Goal: Communication & Community: Ask a question

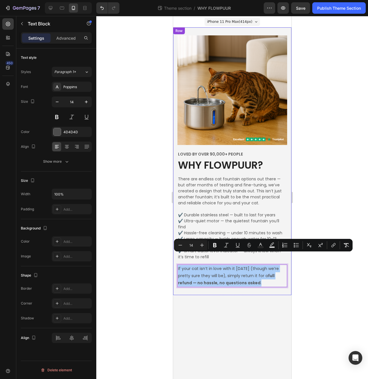
click at [312, 116] on div at bounding box center [231, 197] width 271 height 363
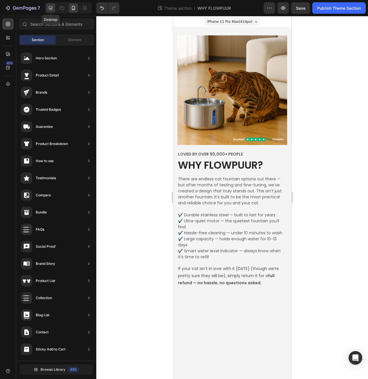
click at [50, 7] on icon at bounding box center [51, 8] width 6 height 6
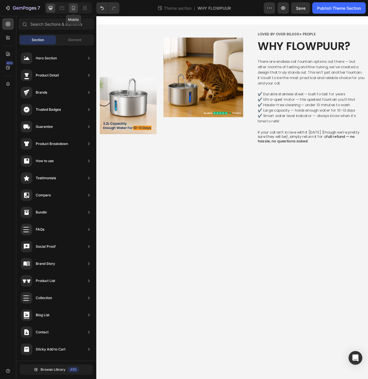
click at [74, 8] on icon at bounding box center [74, 8] width 6 height 6
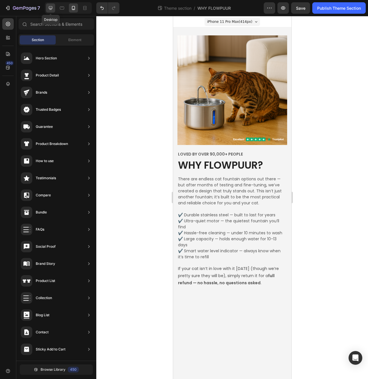
click at [53, 9] on icon at bounding box center [51, 8] width 6 height 6
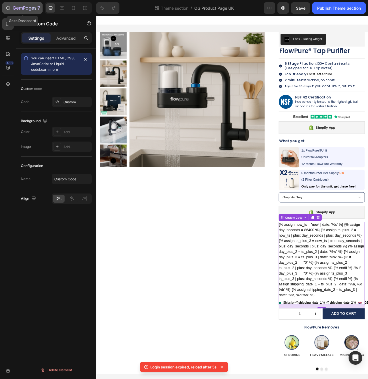
click at [14, 9] on icon "button" at bounding box center [14, 7] width 3 height 3
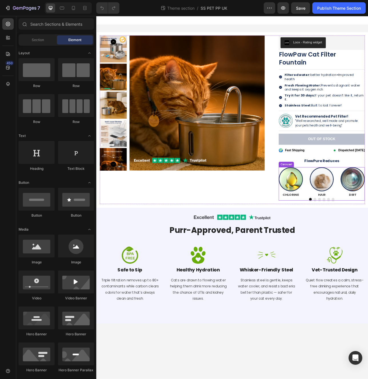
click at [367, 246] on button "Dot" at bounding box center [371, 247] width 3 height 3
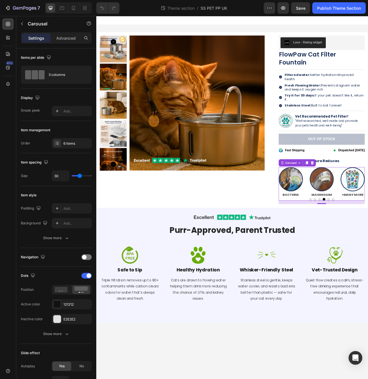
click at [366, 246] on button "Dot" at bounding box center [365, 247] width 3 height 3
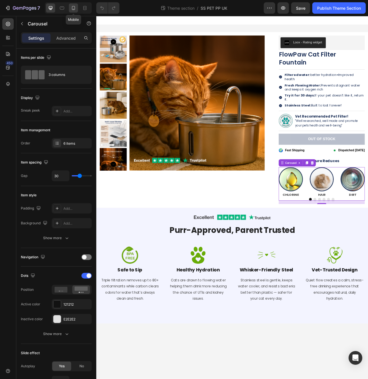
click at [74, 8] on icon at bounding box center [74, 8] width 6 height 6
type input "25"
type input "100%"
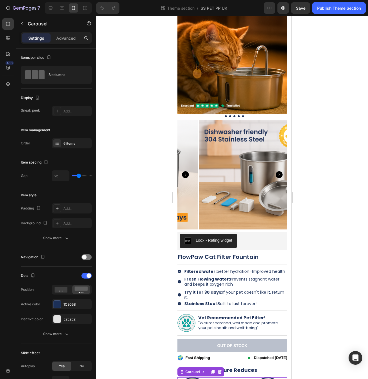
scroll to position [166, 0]
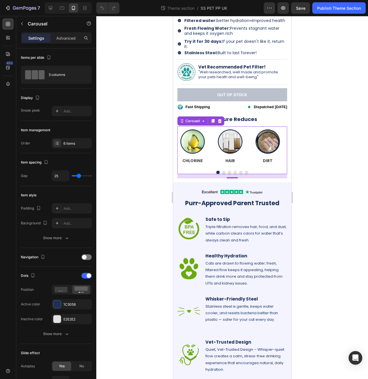
click at [222, 172] on button "Dot" at bounding box center [223, 172] width 3 height 3
click at [227, 172] on button "Dot" at bounding box center [228, 172] width 3 height 3
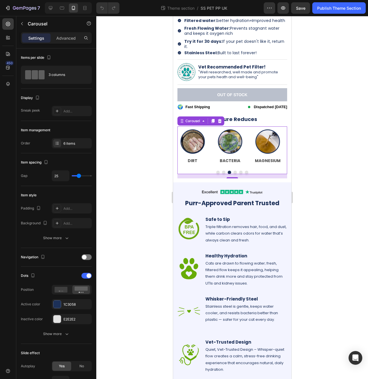
click at [233, 172] on button "Dot" at bounding box center [234, 172] width 3 height 3
click at [239, 172] on button "Dot" at bounding box center [240, 172] width 3 height 3
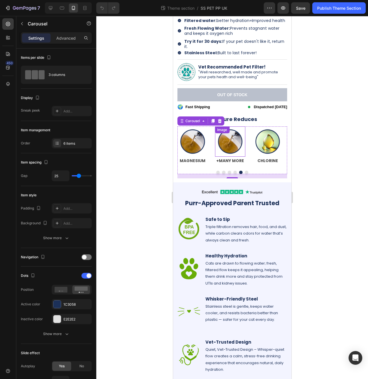
click at [232, 149] on img at bounding box center [229, 141] width 30 height 30
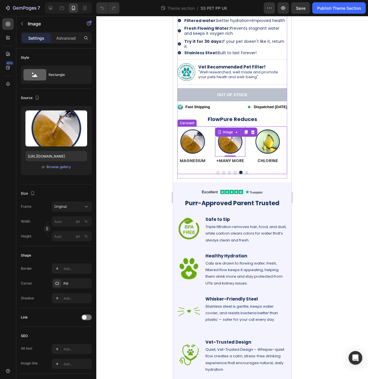
click at [233, 173] on button "Dot" at bounding box center [234, 172] width 3 height 3
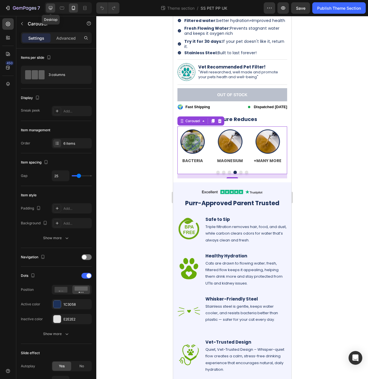
click at [50, 9] on icon at bounding box center [51, 8] width 4 height 4
type input "1200"
type input "30"
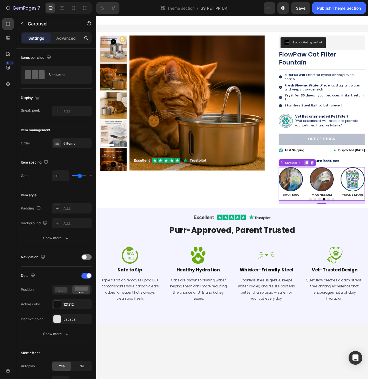
click at [361, 200] on icon at bounding box center [361, 202] width 3 height 4
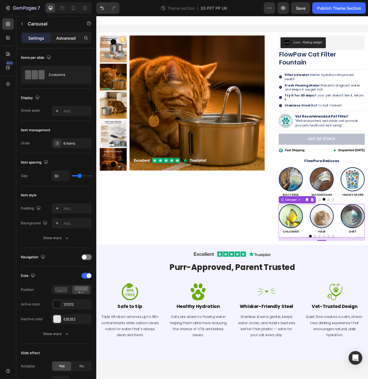
click at [66, 37] on p "Advanced" at bounding box center [65, 38] width 19 height 6
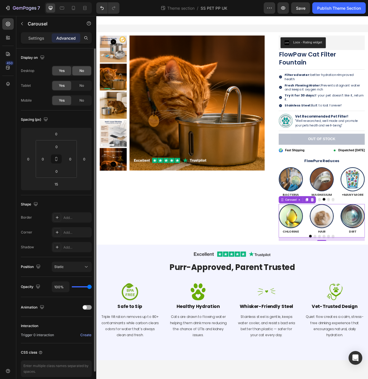
click at [80, 70] on span "No" at bounding box center [81, 70] width 5 height 5
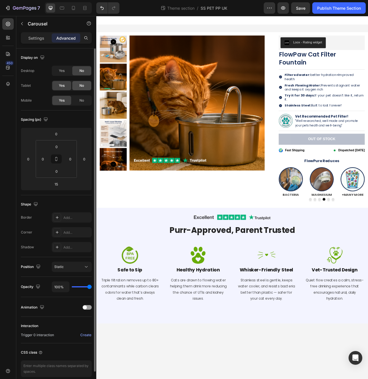
click at [80, 87] on span "No" at bounding box center [81, 85] width 5 height 5
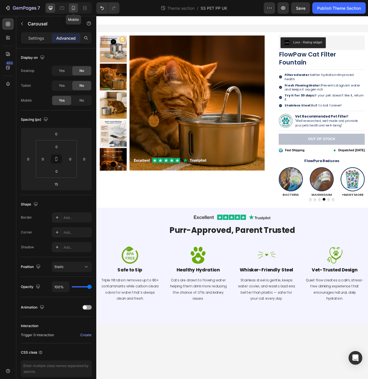
click at [73, 10] on icon at bounding box center [73, 8] width 3 height 4
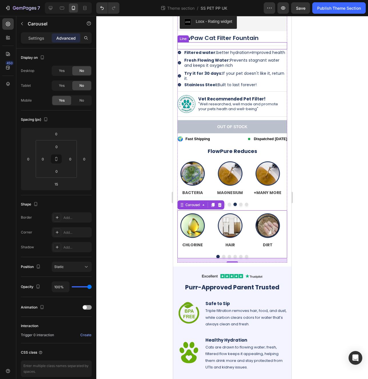
scroll to position [218, 0]
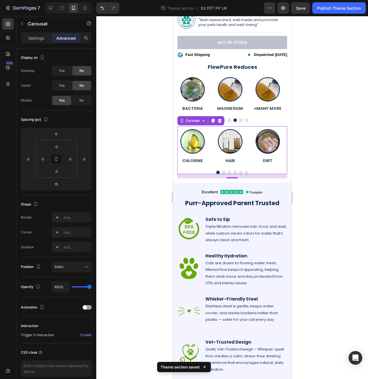
click at [219, 173] on div at bounding box center [232, 172] width 110 height 3
click at [222, 172] on button "Dot" at bounding box center [223, 172] width 3 height 3
click at [227, 172] on button "Dot" at bounding box center [228, 172] width 3 height 3
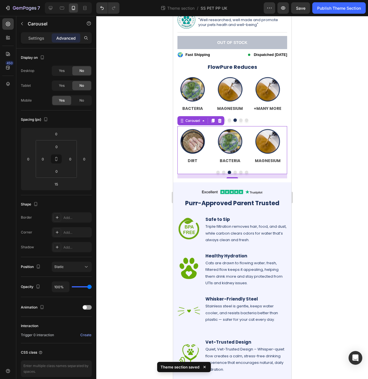
click at [233, 172] on button "Dot" at bounding box center [234, 172] width 3 height 3
click at [239, 172] on button "Dot" at bounding box center [240, 172] width 3 height 3
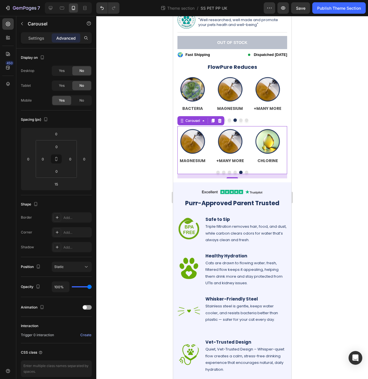
click at [244, 173] on button "Dot" at bounding box center [245, 172] width 3 height 3
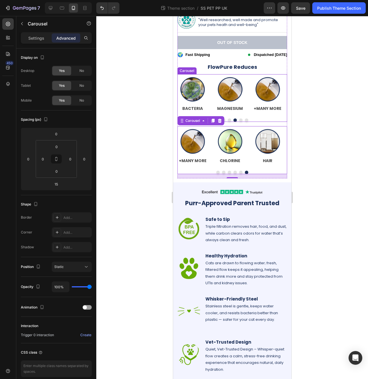
click at [258, 114] on div "Image CHLORINE Text Block Image HAIR Text Block Image DIRT Text Block Image BAC…" at bounding box center [232, 98] width 110 height 48
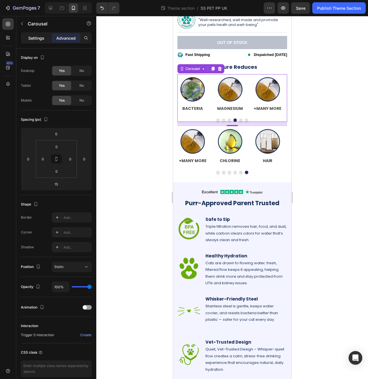
click at [46, 39] on div "Settings" at bounding box center [36, 37] width 29 height 9
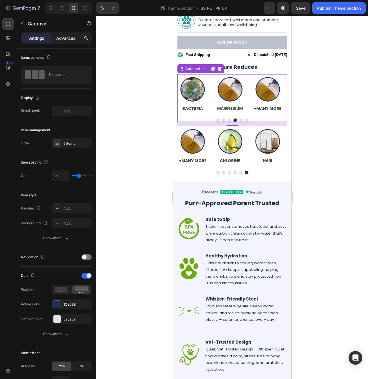
click at [63, 40] on p "Advanced" at bounding box center [65, 38] width 19 height 6
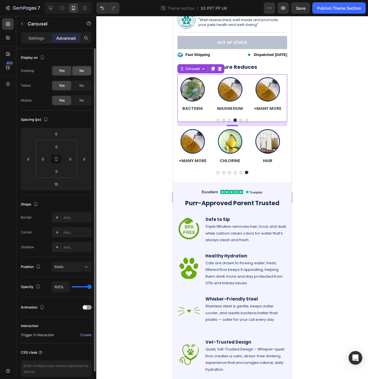
click at [77, 71] on div "No" at bounding box center [81, 70] width 19 height 9
click at [66, 71] on div "Yes" at bounding box center [61, 70] width 19 height 9
click at [78, 98] on div "No" at bounding box center [81, 100] width 19 height 9
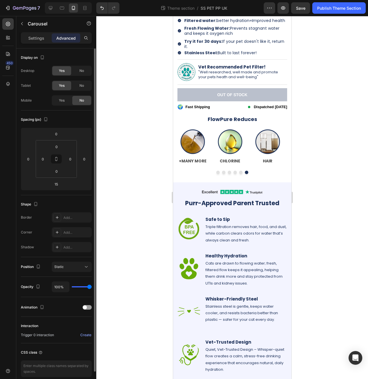
scroll to position [166, 0]
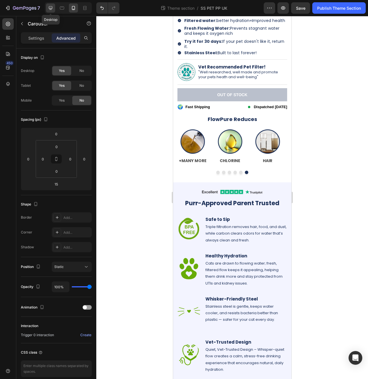
click at [54, 9] on div at bounding box center [50, 7] width 9 height 9
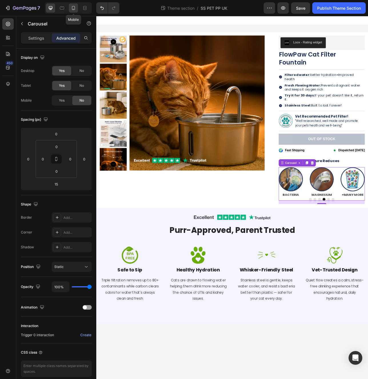
click at [74, 9] on icon at bounding box center [74, 8] width 6 height 6
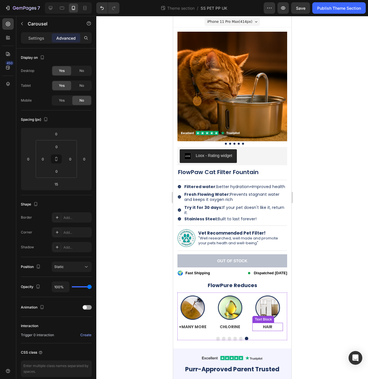
click at [261, 315] on img at bounding box center [267, 308] width 30 height 30
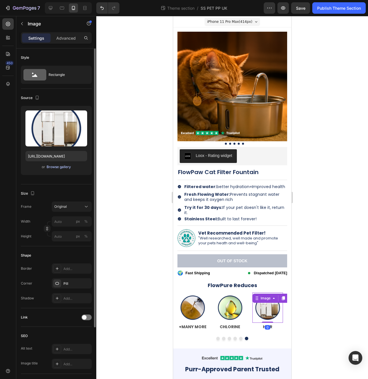
click at [63, 168] on div "Browse gallery" at bounding box center [59, 166] width 24 height 5
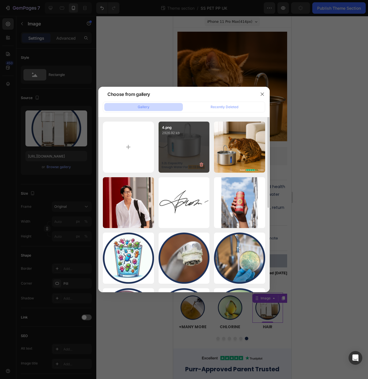
scroll to position [113, 0]
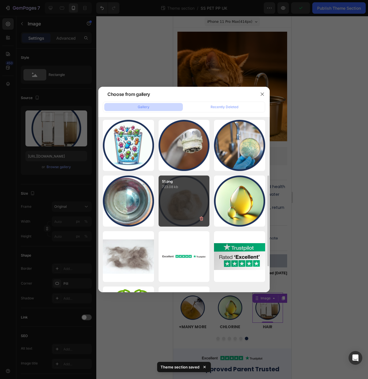
click at [196, 202] on div "51.png 723.08 kb" at bounding box center [183, 201] width 51 height 51
type input "https://cdn.shopify.com/s/files/1/0744/9876/9163/files/gempages_547265743364817…"
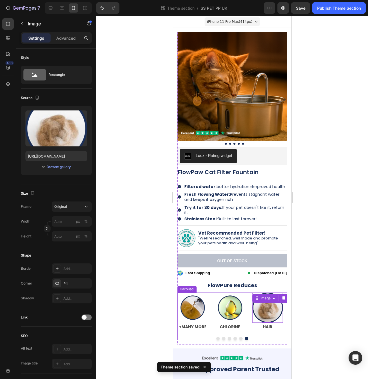
click at [217, 338] on button "Dot" at bounding box center [217, 338] width 3 height 3
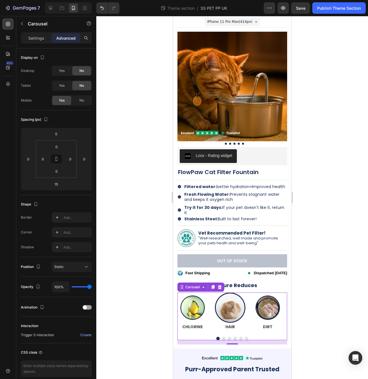
click at [222, 338] on button "Dot" at bounding box center [223, 338] width 3 height 3
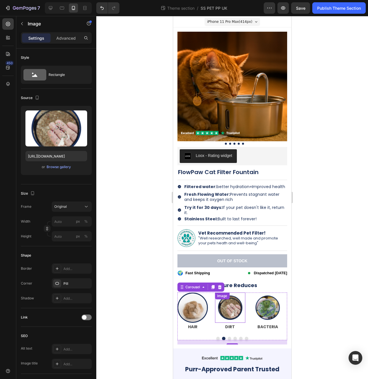
click at [227, 311] on img at bounding box center [229, 308] width 30 height 30
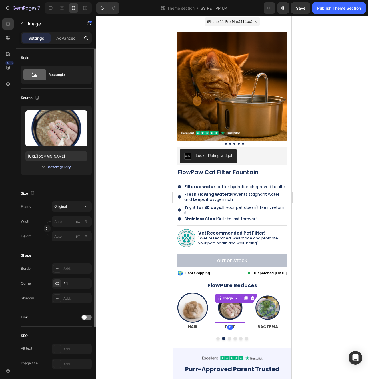
click at [64, 165] on div "Browse gallery" at bounding box center [59, 166] width 24 height 5
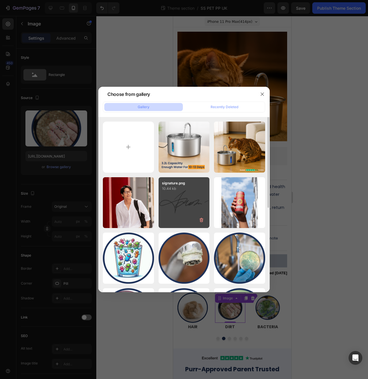
scroll to position [112, 0]
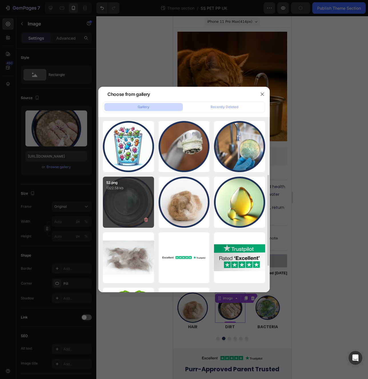
click at [109, 201] on div "52.png 1322.58 kb" at bounding box center [128, 202] width 51 height 51
type input "https://cdn.shopify.com/s/files/1/0744/9876/9163/files/gempages_547265743364817…"
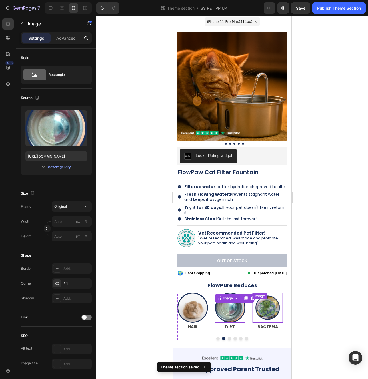
click at [268, 308] on img at bounding box center [267, 308] width 30 height 30
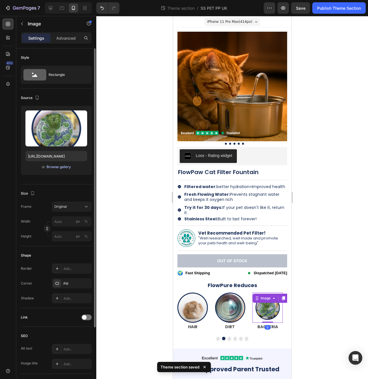
click at [60, 166] on div "Browse gallery" at bounding box center [59, 166] width 24 height 5
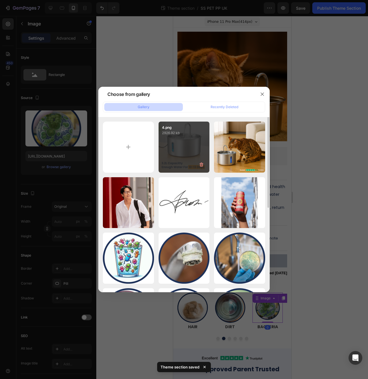
scroll to position [92, 0]
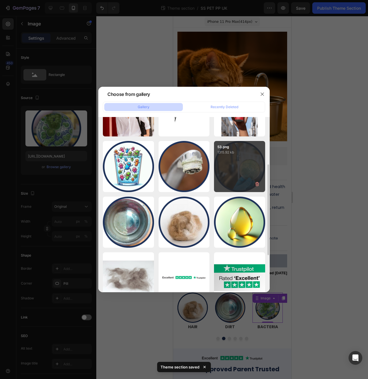
click at [240, 170] on div "53.png 1315.92 kb" at bounding box center [239, 166] width 51 height 51
type input "https://cdn.shopify.com/s/files/1/0744/9876/9163/files/gempages_547265743364817…"
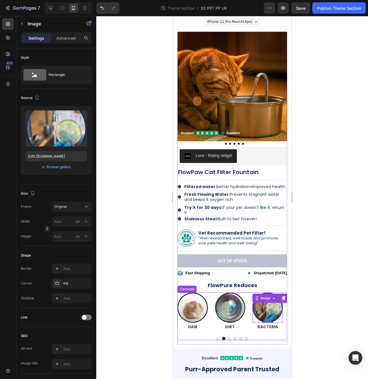
click at [227, 338] on button "Dot" at bounding box center [228, 338] width 3 height 3
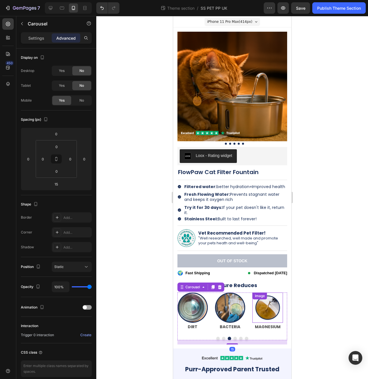
click at [263, 307] on img at bounding box center [267, 308] width 30 height 30
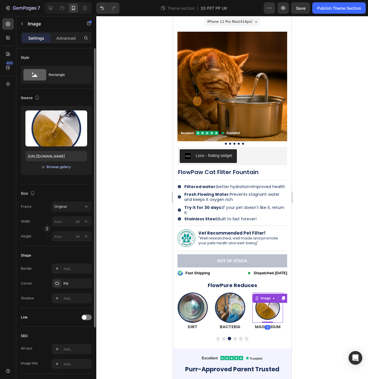
click at [57, 166] on div "Browse gallery" at bounding box center [59, 166] width 24 height 5
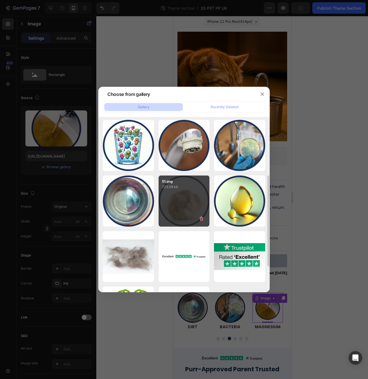
scroll to position [92, 0]
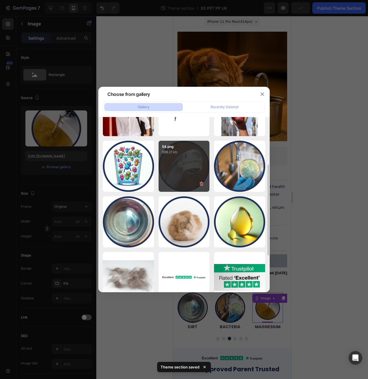
click at [188, 166] on div "54.png 698.21 kb" at bounding box center [183, 166] width 51 height 51
type input "https://cdn.shopify.com/s/files/1/0744/9876/9163/files/gempages_547265743364817…"
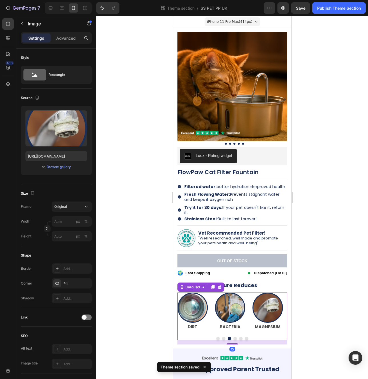
click at [233, 339] on button "Dot" at bounding box center [234, 338] width 3 height 3
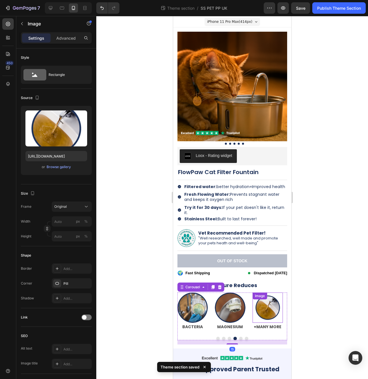
click at [266, 307] on img at bounding box center [267, 308] width 30 height 30
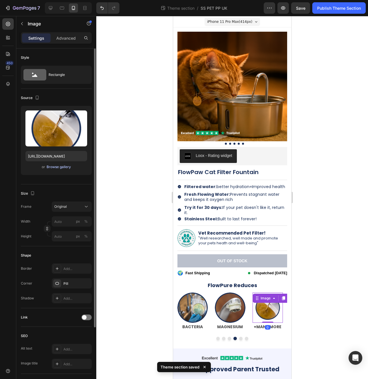
click at [61, 167] on div "Browse gallery" at bounding box center [59, 166] width 24 height 5
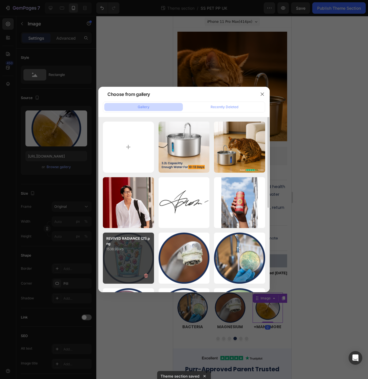
click at [146, 243] on p "REVIVED RADIANCE (21).png" at bounding box center [128, 241] width 44 height 10
type input "https://cdn.shopify.com/s/files/1/0744/9876/9163/files/gempages_547265743364817…"
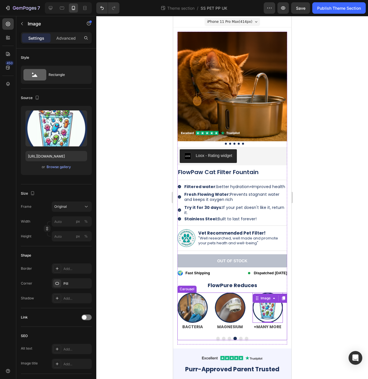
click at [239, 339] on button "Dot" at bounding box center [240, 338] width 3 height 3
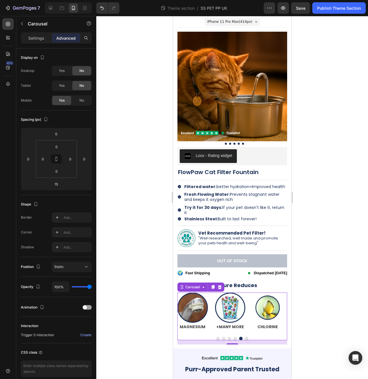
click at [244, 339] on button "Dot" at bounding box center [245, 338] width 3 height 3
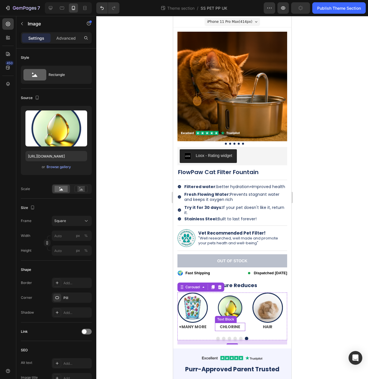
click at [230, 314] on img at bounding box center [229, 308] width 30 height 30
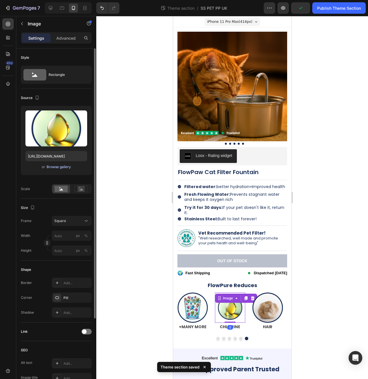
click at [55, 166] on div "Browse gallery" at bounding box center [59, 166] width 24 height 5
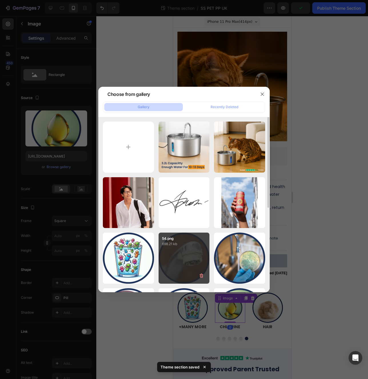
scroll to position [106, 0]
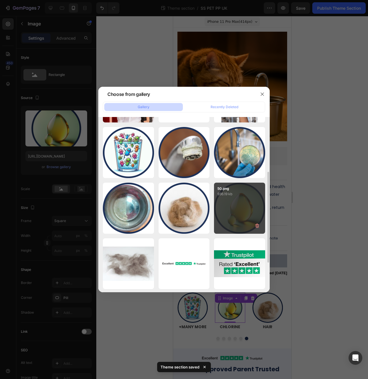
click at [248, 217] on div "50.png 936.19 kb" at bounding box center [239, 208] width 51 height 51
type input "https://cdn.shopify.com/s/files/1/0744/9876/9163/files/gempages_547265743364817…"
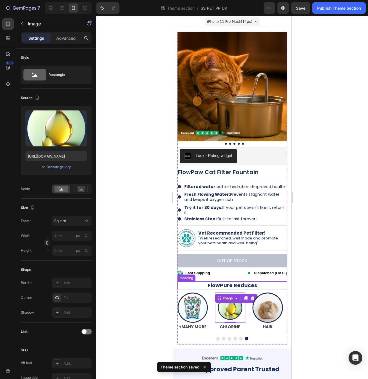
click at [268, 285] on h2 "FlowPure Reduces" at bounding box center [232, 285] width 110 height 8
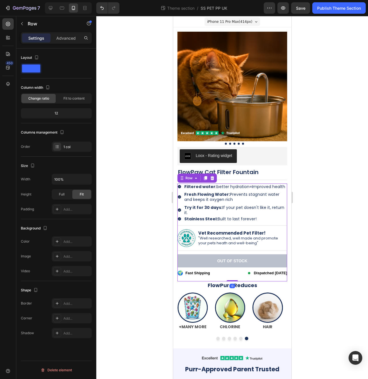
click at [270, 278] on div "Icon Filtered water: better hydration= Improved health Text Block Row Icon Fres…" at bounding box center [232, 233] width 110 height 98
click at [305, 11] on button "Save" at bounding box center [300, 7] width 19 height 11
click at [334, 12] on button "Publish Theme Section" at bounding box center [338, 7] width 53 height 11
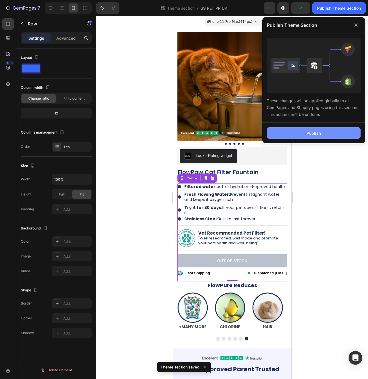
click at [321, 136] on button "Publish" at bounding box center [314, 132] width 94 height 11
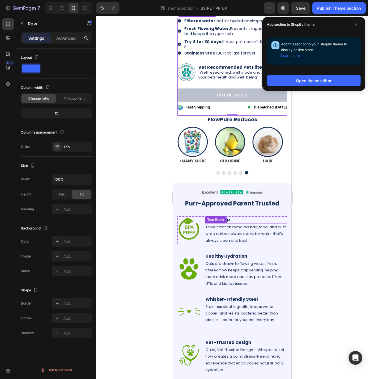
scroll to position [166, 0]
click at [358, 22] on span at bounding box center [355, 24] width 9 height 9
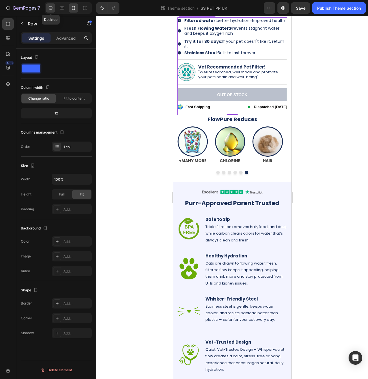
click at [53, 7] on icon at bounding box center [51, 8] width 6 height 6
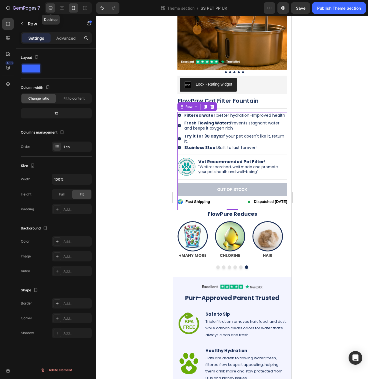
type input "1200"
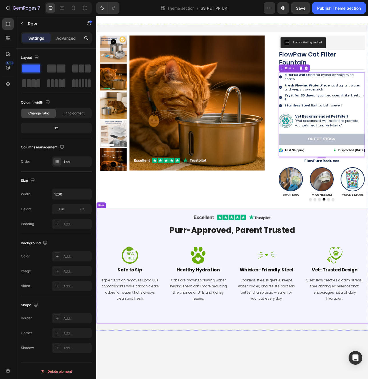
click at [96, 299] on div "Image Row Purr-Approved, Parent Trusted Heading Row Image Safe to Sip Heading T…" at bounding box center [267, 331] width 343 height 146
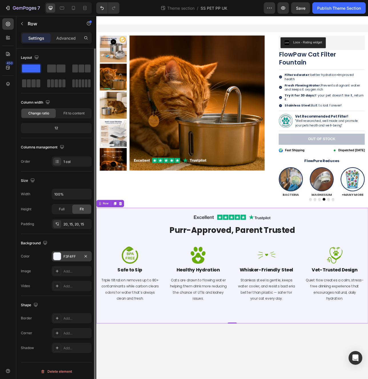
click at [71, 257] on div "F3F4FF" at bounding box center [71, 256] width 17 height 5
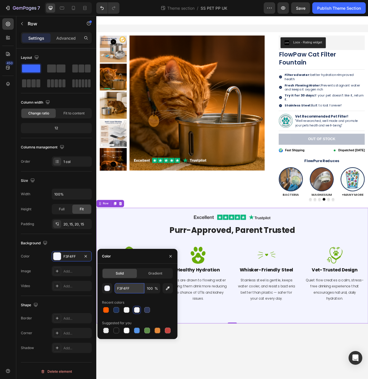
click at [122, 286] on input "F3F4FF" at bounding box center [129, 288] width 30 height 10
paste input "5F9FC"
type input "F5F9FC"
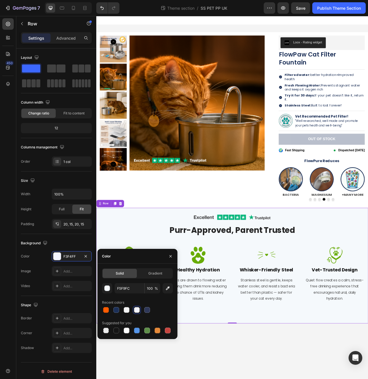
click at [127, 259] on div "Color" at bounding box center [137, 256] width 80 height 15
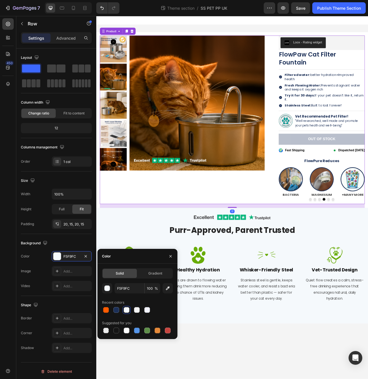
click at [136, 212] on div "Product Images" at bounding box center [208, 147] width 217 height 213
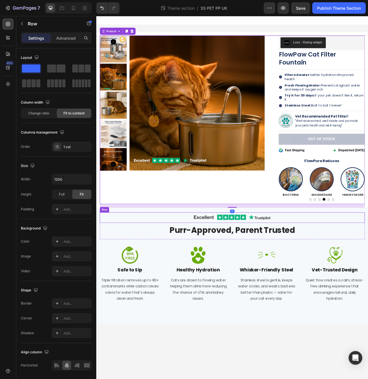
click at [121, 267] on div "Image Row" at bounding box center [267, 270] width 334 height 13
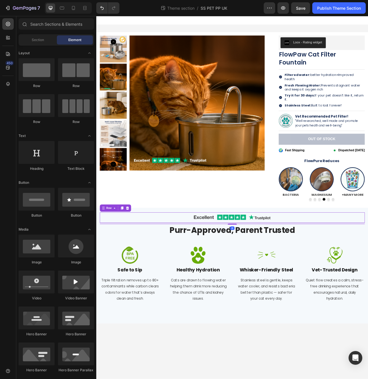
click at [224, 379] on body "Product Images Loox - Rating widget Loox FlowPaw Cat Filter Fountain Product Ti…" at bounding box center [267, 245] width 343 height 458
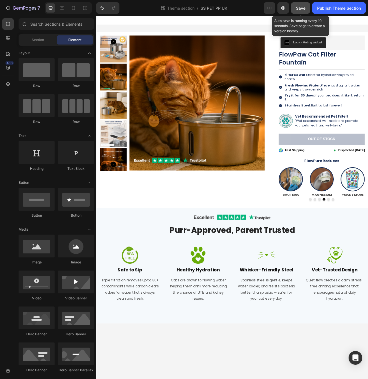
click at [301, 9] on span "Save" at bounding box center [300, 8] width 9 height 5
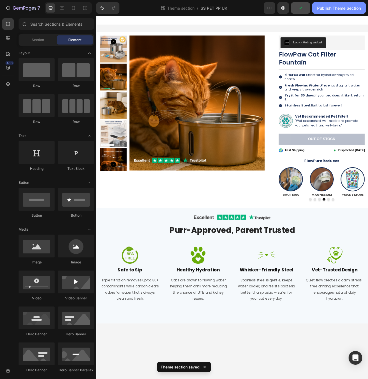
click at [333, 5] on button "Publish Theme Section" at bounding box center [338, 7] width 53 height 11
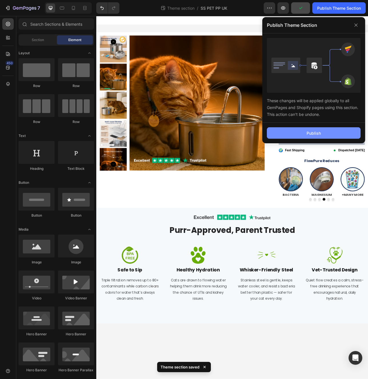
click at [325, 132] on button "Publish" at bounding box center [314, 132] width 94 height 11
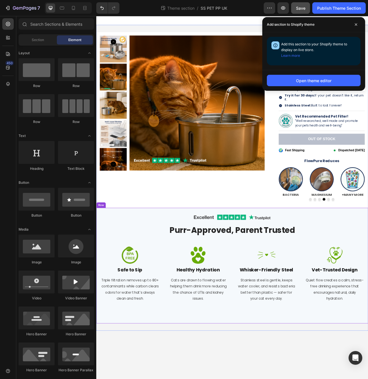
click at [100, 258] on div "Image Row Purr-Approved, Parent Trusted Heading Row Image Safe to Sip Heading T…" at bounding box center [267, 331] width 343 height 146
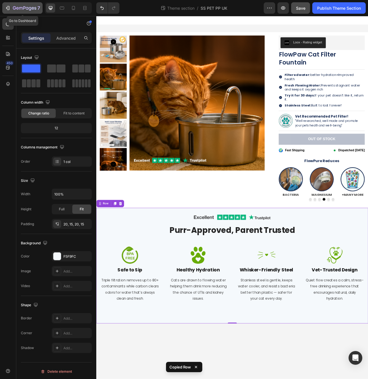
click at [7, 9] on icon "button" at bounding box center [8, 8] width 6 height 6
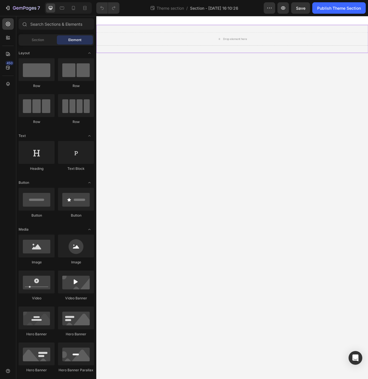
click at [149, 31] on div "Drop element here" at bounding box center [267, 44] width 343 height 35
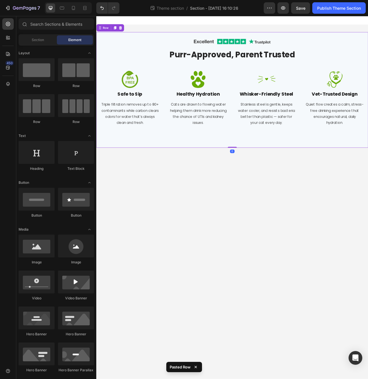
click at [236, 347] on body "Image Row Purr-Approved, Parent Trusted Heading Row Image Safe to Sip Heading T…" at bounding box center [267, 245] width 343 height 458
click at [343, 35] on div "Image Row Purr-Approved, Parent Trusted Heading Row Image Safe to Sip Heading T…" at bounding box center [267, 109] width 343 height 164
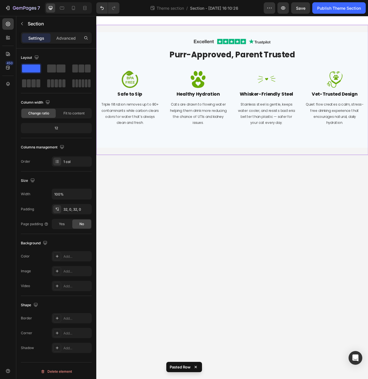
click at [341, 32] on div "Image Row Purr-Approved, Parent Trusted Heading Row Image Safe to Sip Heading T…" at bounding box center [267, 109] width 343 height 164
click at [66, 32] on div "Settings Advanced" at bounding box center [56, 37] width 71 height 11
click at [65, 37] on p "Advanced" at bounding box center [65, 38] width 19 height 6
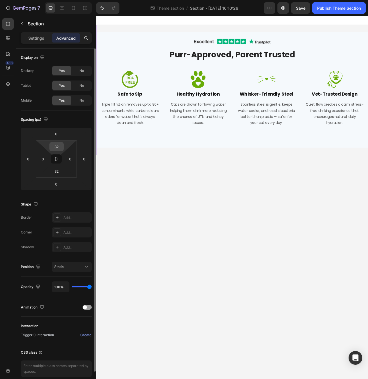
click at [55, 146] on input "32" at bounding box center [56, 146] width 11 height 9
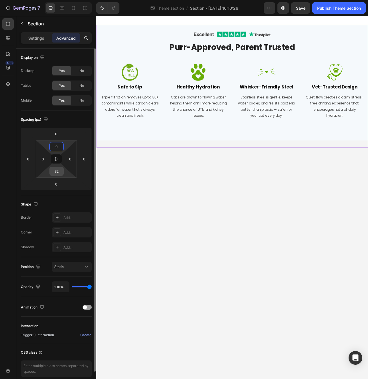
type input "0"
click at [54, 172] on input "32" at bounding box center [56, 171] width 11 height 9
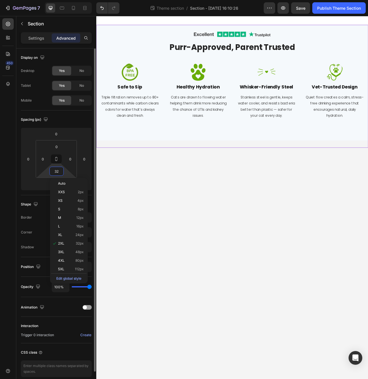
type input "0"
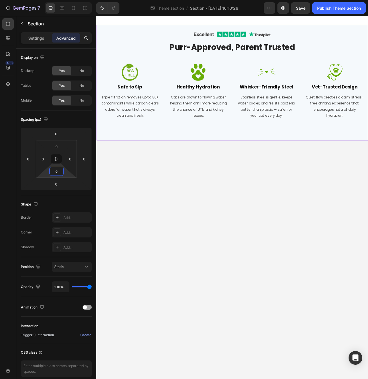
drag, startPoint x: 206, startPoint y: 209, endPoint x: 143, endPoint y: 174, distance: 71.7
click at [206, 209] on body "Image Row Purr-Approved, Parent Trusted Heading Row Image Safe to Sip Heading T…" at bounding box center [267, 245] width 343 height 458
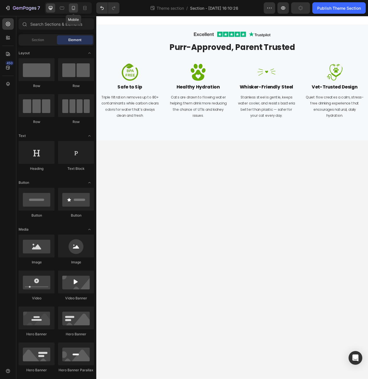
click at [71, 9] on icon at bounding box center [74, 8] width 6 height 6
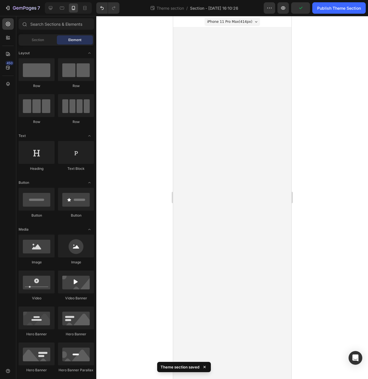
click at [262, 47] on body "iPhone 11 Pro Max ( 414 px) iPhone 13 Mini iPhone 13 Pro iPhone 11 Pro Max iPho…" at bounding box center [232, 197] width 118 height 363
click at [211, 67] on body "iPhone 11 Pro Max ( 414 px) iPhone 13 Mini iPhone 13 Pro iPhone 11 Pro Max iPho…" at bounding box center [232, 197] width 118 height 363
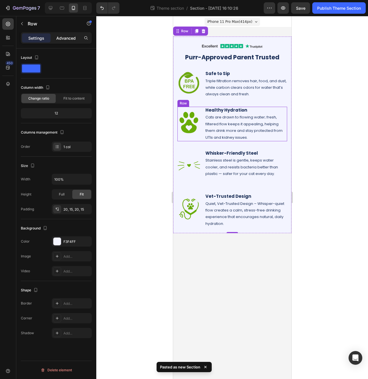
click at [67, 39] on p "Advanced" at bounding box center [65, 38] width 19 height 6
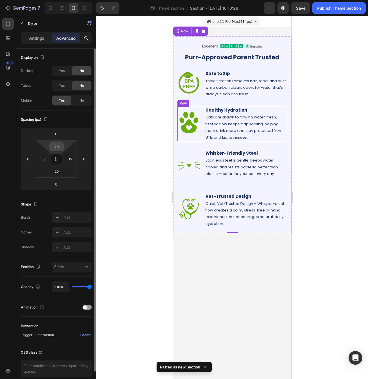
click at [56, 147] on input "20" at bounding box center [56, 146] width 11 height 9
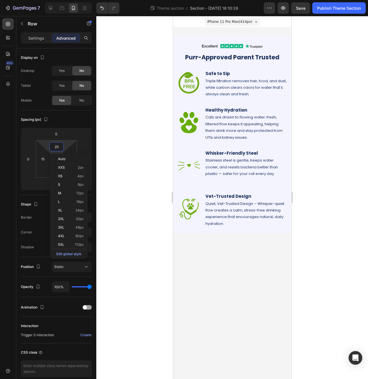
click at [247, 274] on body "iPhone 11 Pro Max ( 414 px) iPhone 13 Mini iPhone 13 Pro iPhone 11 Pro Max iPho…" at bounding box center [232, 197] width 118 height 363
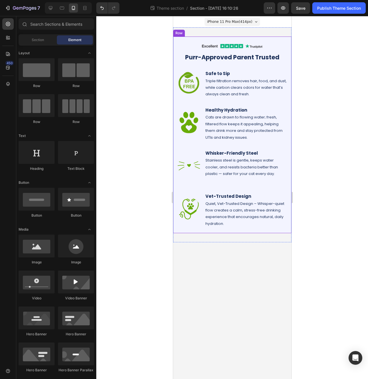
click at [260, 228] on div "Image Row Purr-Approved Parent Trusted Heading Row Image Safe to Sip Heading Tr…" at bounding box center [232, 135] width 118 height 197
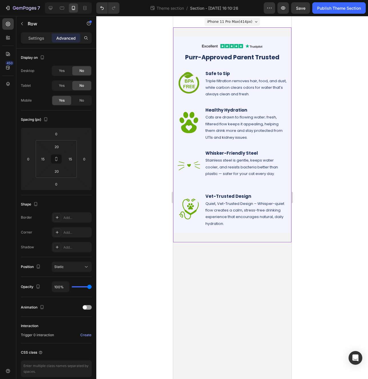
click at [258, 239] on div "Image Row Purr-Approved Parent Trusted Heading Row Image Safe to Sip Heading Tr…" at bounding box center [232, 134] width 118 height 215
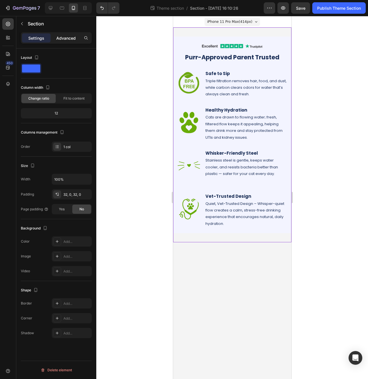
click at [64, 35] on p "Advanced" at bounding box center [65, 38] width 19 height 6
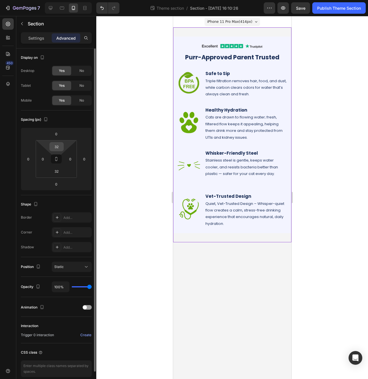
click at [58, 148] on input "32" at bounding box center [56, 146] width 11 height 9
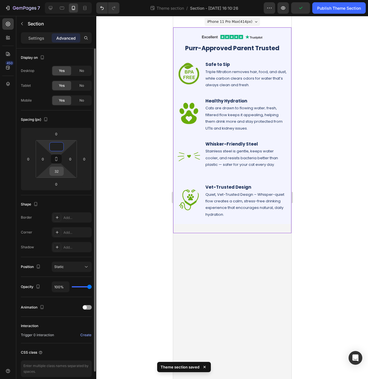
type input "0"
click at [56, 172] on input "32" at bounding box center [56, 171] width 11 height 9
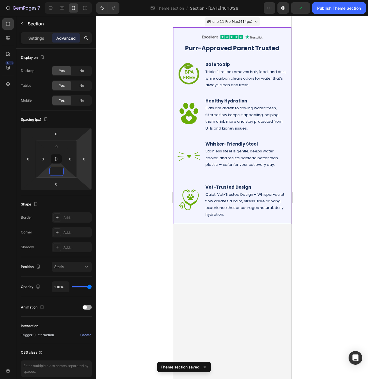
type input "0"
click at [129, 108] on div at bounding box center [231, 197] width 271 height 363
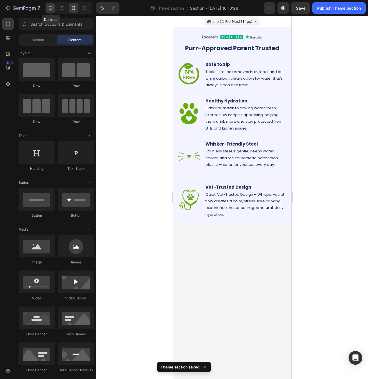
click at [47, 9] on div at bounding box center [50, 7] width 9 height 9
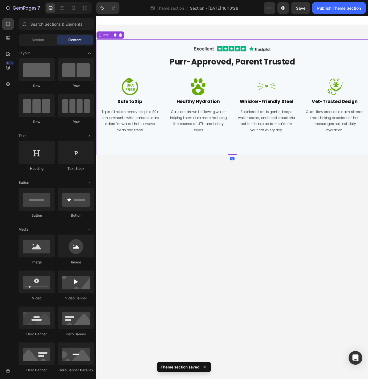
click at [163, 48] on div "Image Row Purr-Approved, Parent Trusted Heading Row Image Safe to Sip Heading T…" at bounding box center [267, 119] width 343 height 146
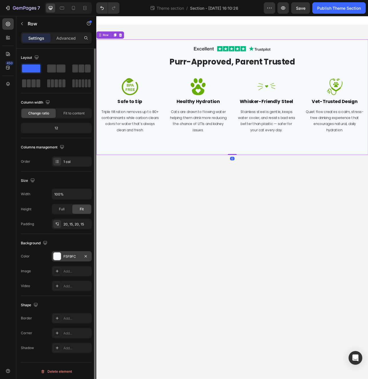
click at [72, 256] on div "F5F9FC" at bounding box center [71, 256] width 17 height 5
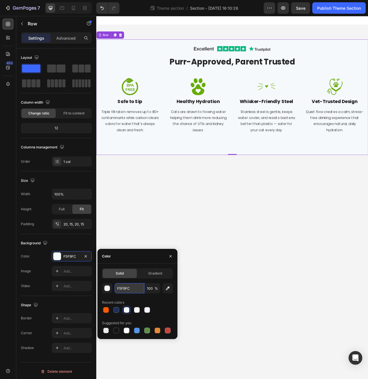
click at [127, 285] on input "F5F9FC" at bounding box center [129, 288] width 30 height 10
click at [74, 7] on icon at bounding box center [74, 8] width 6 height 6
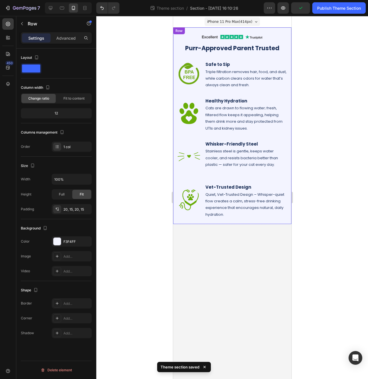
click at [187, 221] on div "Image Row Purr-Approved Parent Trusted Heading Row Image Safe to Sip Heading Tr…" at bounding box center [232, 125] width 118 height 197
click at [73, 244] on div "F3F4FF" at bounding box center [72, 241] width 40 height 10
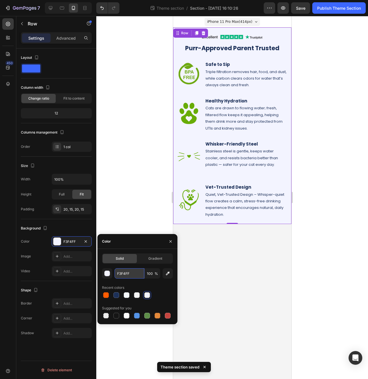
click at [127, 273] on input "F3F4FF" at bounding box center [129, 273] width 30 height 10
paste input "5F9FC"
type input "F5F9FC"
click at [104, 124] on div at bounding box center [231, 197] width 271 height 363
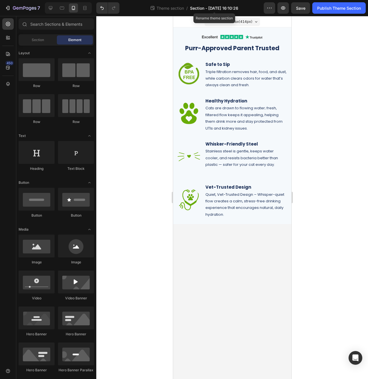
click at [206, 7] on span "Section - Aug 27 16:10:26" at bounding box center [214, 8] width 48 height 6
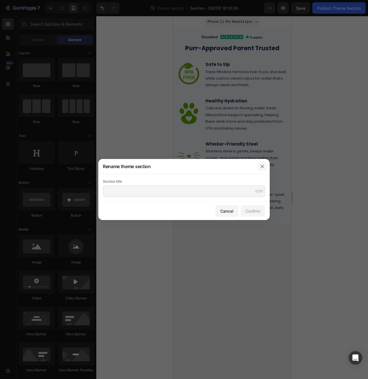
click at [260, 168] on icon "button" at bounding box center [261, 166] width 3 height 3
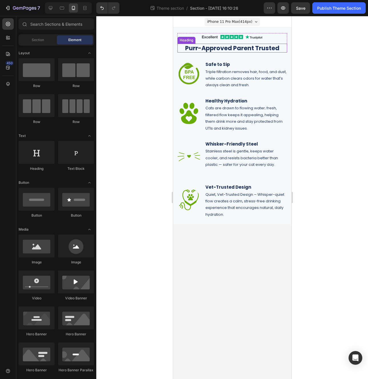
click at [226, 50] on h2 "Purr-Approved Parent Trusted" at bounding box center [232, 48] width 110 height 9
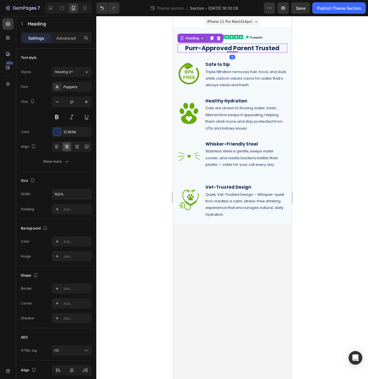
click at [231, 49] on h2 "Purr-Approved Parent Trusted" at bounding box center [232, 48] width 110 height 9
click at [319, 43] on div at bounding box center [231, 197] width 271 height 363
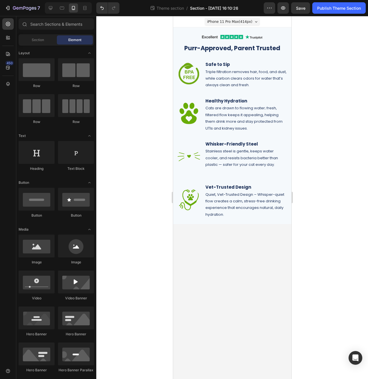
click at [216, 10] on span "Section - Aug 27 16:10:26" at bounding box center [214, 8] width 48 height 6
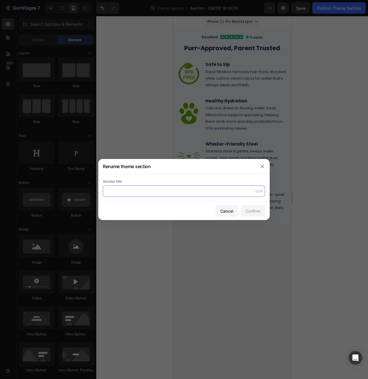
click at [182, 190] on input "text" at bounding box center [184, 191] width 162 height 11
drag, startPoint x: 187, startPoint y: 193, endPoint x: 131, endPoint y: 192, distance: 56.0
click at [131, 192] on input "Pur approved | Parent tru" at bounding box center [184, 191] width 162 height 11
type input "Pur approved Section PET"
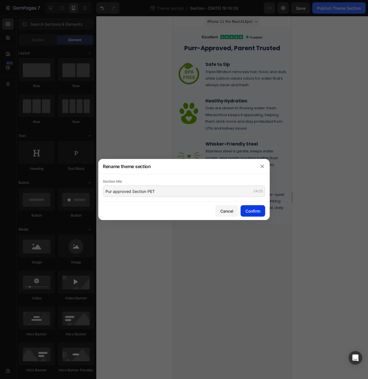
click at [254, 209] on div "Confirm" at bounding box center [252, 211] width 15 height 6
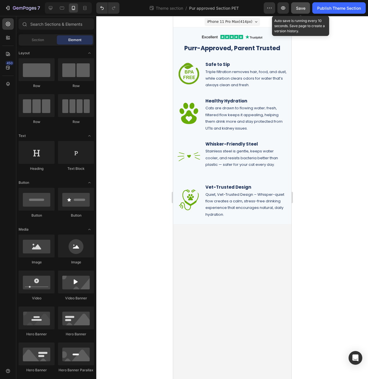
click at [306, 7] on button "Save" at bounding box center [300, 7] width 19 height 11
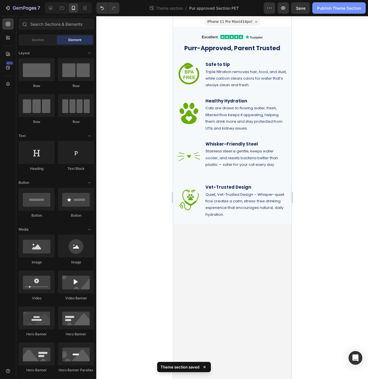
click at [343, 8] on div "Publish Theme Section" at bounding box center [339, 8] width 44 height 6
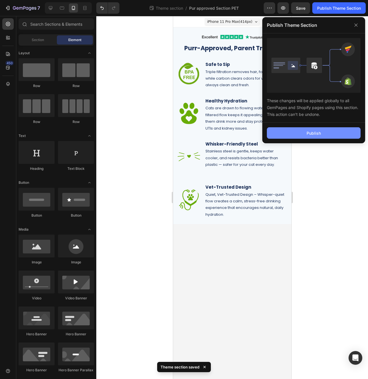
click at [298, 133] on button "Publish" at bounding box center [314, 132] width 94 height 11
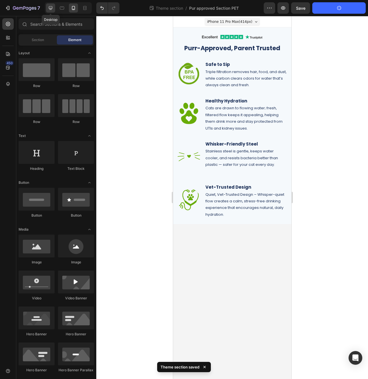
click at [50, 8] on icon at bounding box center [51, 8] width 6 height 6
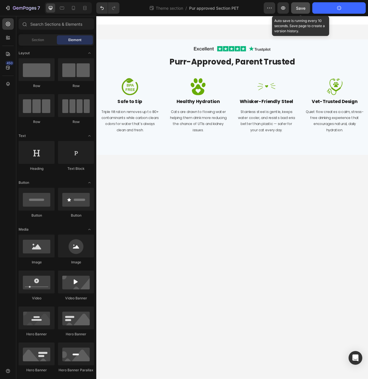
click at [303, 7] on span "Save" at bounding box center [300, 8] width 9 height 5
click at [297, 11] on div "Save" at bounding box center [300, 8] width 9 height 6
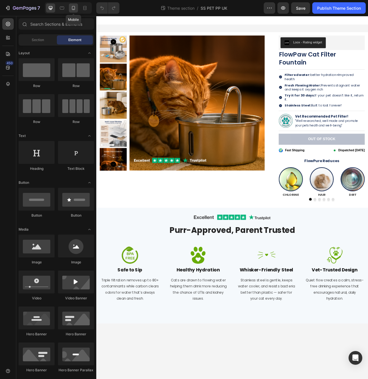
click at [73, 8] on icon at bounding box center [74, 8] width 6 height 6
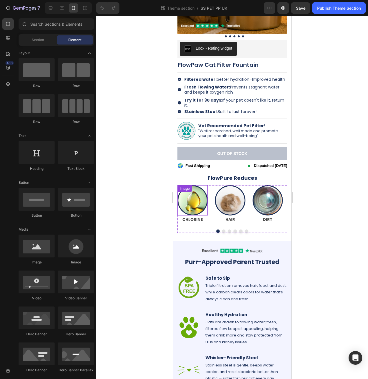
scroll to position [166, 0]
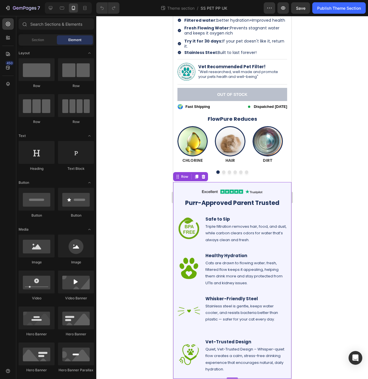
click at [181, 188] on div "Image Row Purr-Approved Parent Trusted Heading Row Image Safe to Sip Heading Tr…" at bounding box center [232, 280] width 118 height 197
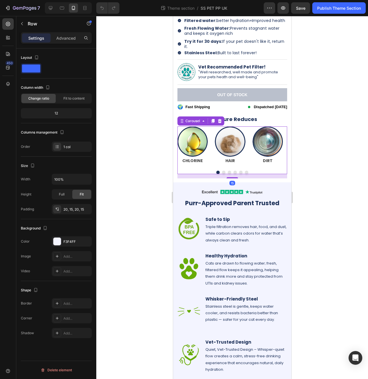
click at [222, 172] on button "Dot" at bounding box center [223, 172] width 3 height 3
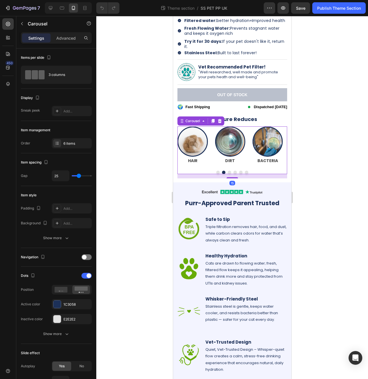
click at [227, 172] on button "Dot" at bounding box center [228, 172] width 3 height 3
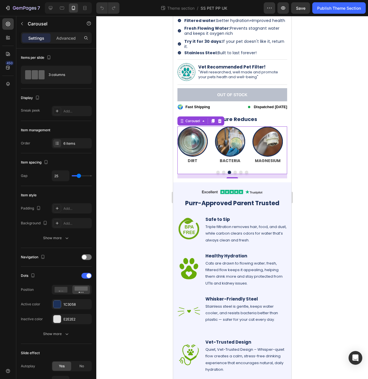
click at [233, 172] on button "Dot" at bounding box center [234, 172] width 3 height 3
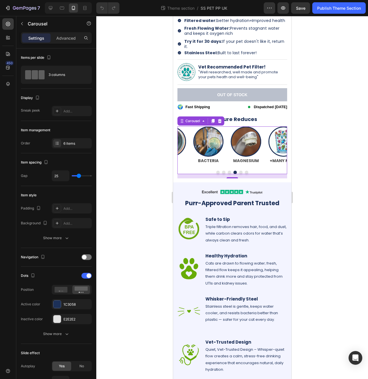
click at [236, 172] on div at bounding box center [232, 172] width 110 height 3
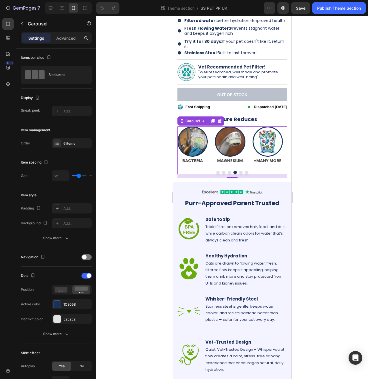
click at [239, 172] on button "Dot" at bounding box center [240, 172] width 3 height 3
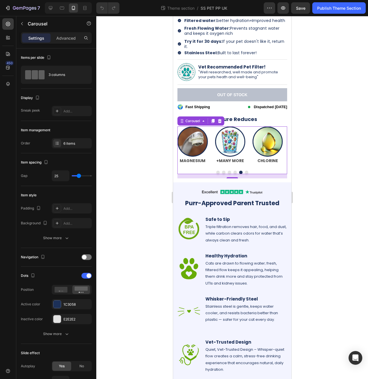
click at [244, 172] on button "Dot" at bounding box center [245, 172] width 3 height 3
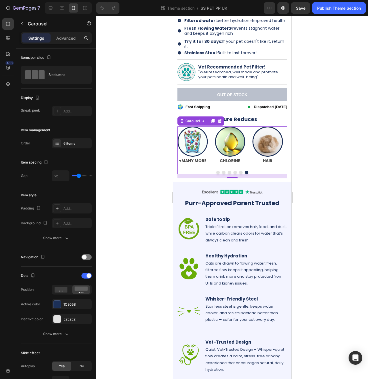
click at [216, 172] on button "Dot" at bounding box center [217, 172] width 3 height 3
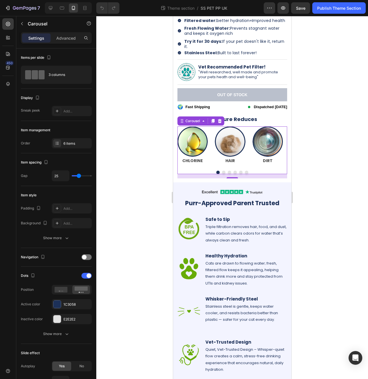
click at [216, 172] on button "Dot" at bounding box center [217, 172] width 3 height 3
click at [222, 172] on button "Dot" at bounding box center [223, 172] width 3 height 3
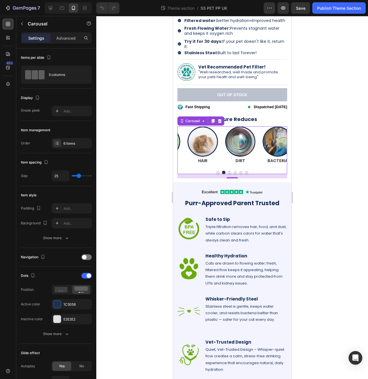
click at [222, 172] on button "Dot" at bounding box center [223, 172] width 3 height 3
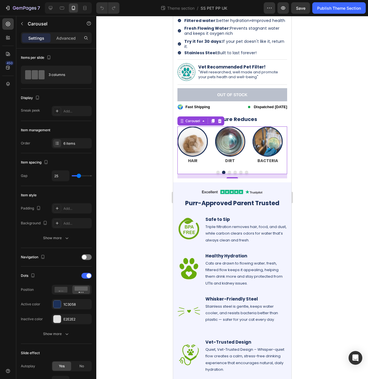
click at [227, 172] on button "Dot" at bounding box center [228, 172] width 3 height 3
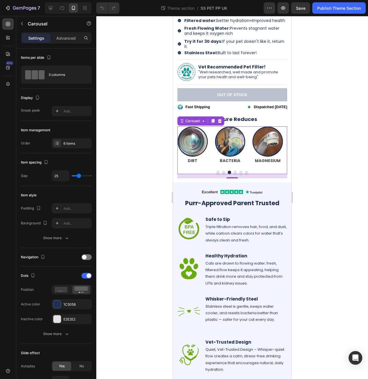
click at [234, 171] on div at bounding box center [232, 172] width 110 height 3
click at [50, 9] on icon at bounding box center [51, 8] width 4 height 4
type input "1200"
type input "30"
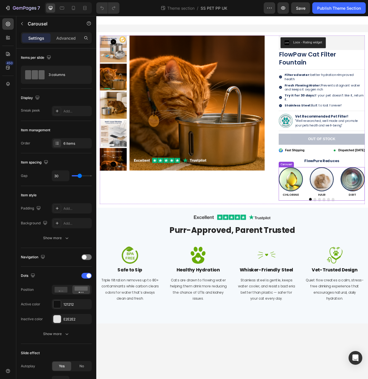
click at [360, 200] on icon at bounding box center [361, 202] width 3 height 4
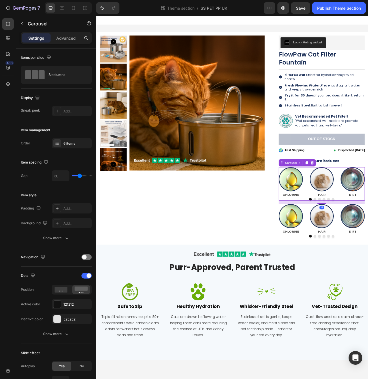
click at [63, 39] on p "Advanced" at bounding box center [65, 38] width 19 height 6
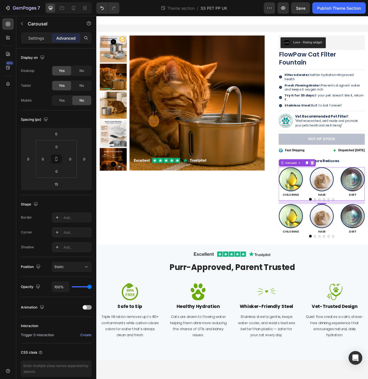
click at [367, 199] on icon at bounding box center [368, 201] width 5 height 5
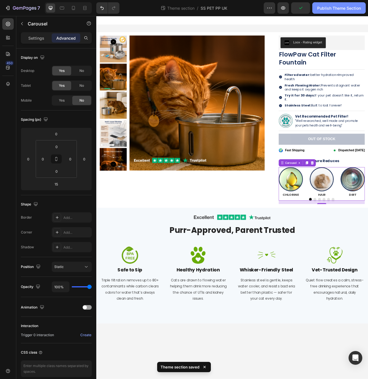
click at [330, 8] on div "Publish Theme Section" at bounding box center [339, 8] width 44 height 6
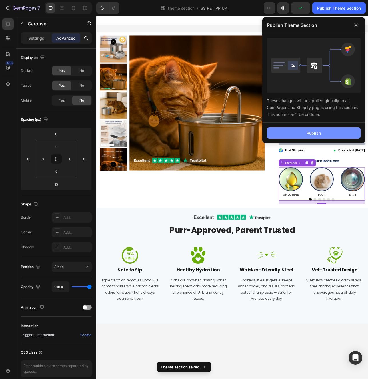
drag, startPoint x: 330, startPoint y: 135, endPoint x: 325, endPoint y: 133, distance: 5.7
click at [330, 135] on button "Publish" at bounding box center [314, 132] width 94 height 11
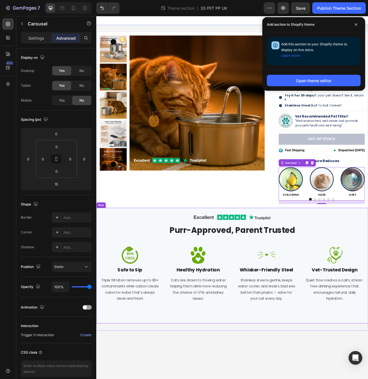
click at [102, 272] on div "Image Row Purr-Approved, Parent Trusted Heading" at bounding box center [267, 281] width 334 height 34
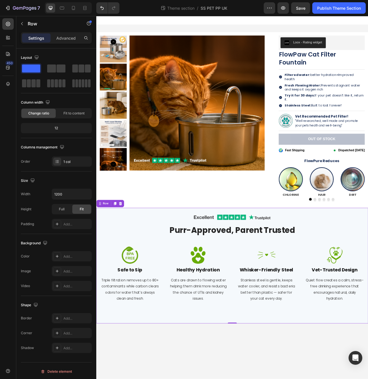
click at [97, 268] on div "Image Row Purr-Approved, Parent Trusted Heading Row Image Safe to Sip Heading T…" at bounding box center [267, 331] width 343 height 146
click at [125, 251] on icon at bounding box center [127, 253] width 4 height 4
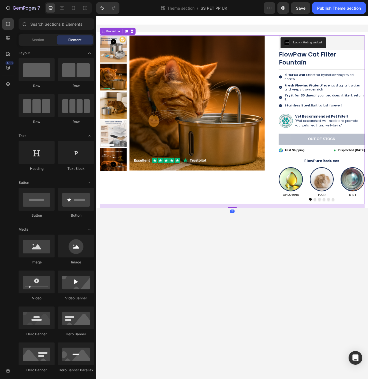
click at [228, 244] on div "Product Images" at bounding box center [208, 147] width 217 height 213
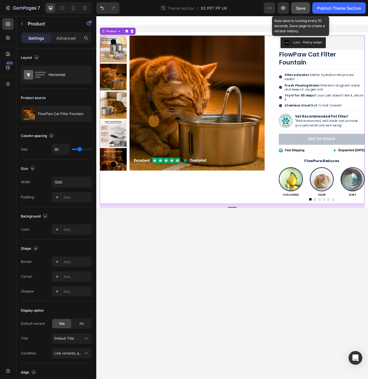
click at [304, 9] on span "Save" at bounding box center [300, 8] width 9 height 5
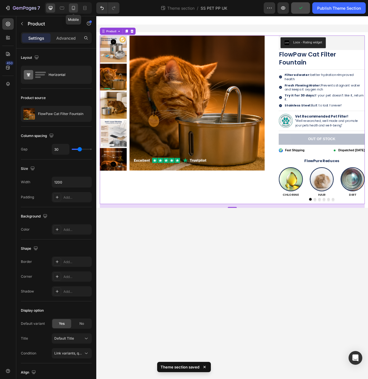
click at [74, 6] on icon at bounding box center [74, 8] width 6 height 6
type input "0"
type input "100%"
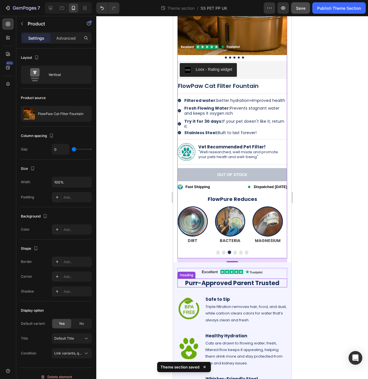
scroll to position [86, 0]
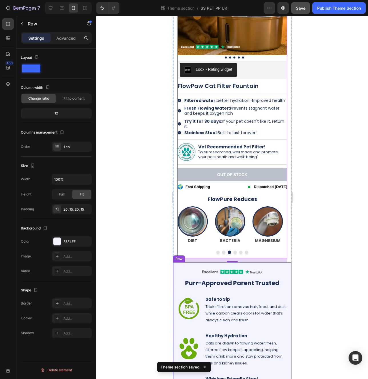
click at [174, 279] on div "Image Row Purr-Approved Parent Trusted Heading Row Image Safe to Sip Heading Tr…" at bounding box center [232, 360] width 118 height 197
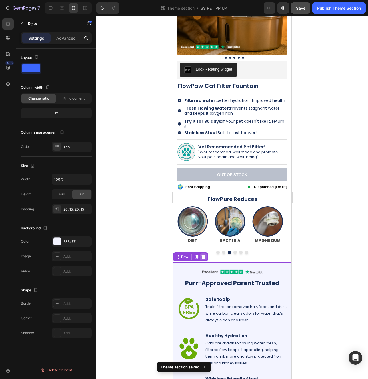
click at [205, 258] on icon at bounding box center [203, 257] width 5 height 5
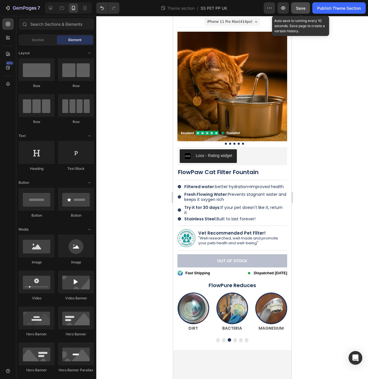
click at [298, 6] on span "Save" at bounding box center [300, 8] width 9 height 5
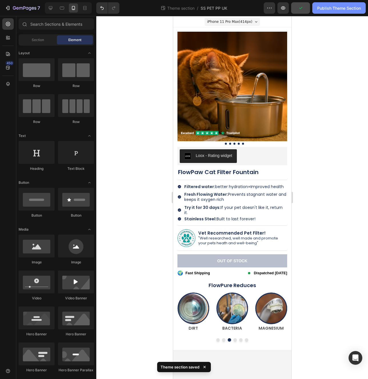
click at [327, 11] on div "Publish Theme Section" at bounding box center [339, 8] width 44 height 6
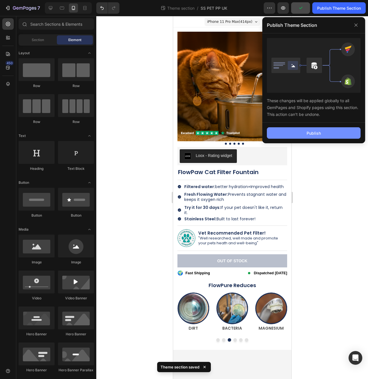
drag, startPoint x: 326, startPoint y: 133, endPoint x: 322, endPoint y: 131, distance: 4.3
click at [326, 133] on button "Publish" at bounding box center [314, 132] width 94 height 11
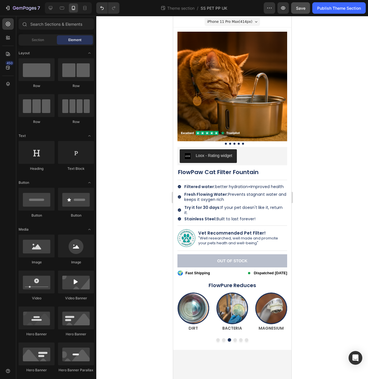
click at [139, 51] on div at bounding box center [231, 197] width 271 height 363
click at [101, 8] on icon "Undo/Redo" at bounding box center [101, 8] width 3 height 4
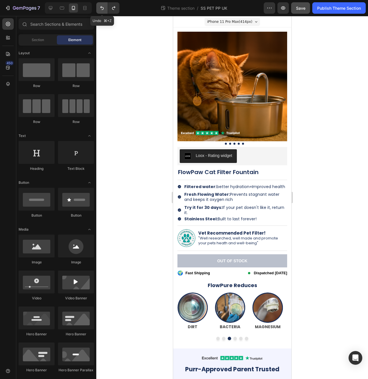
click at [102, 8] on icon "Undo/Redo" at bounding box center [102, 8] width 6 height 6
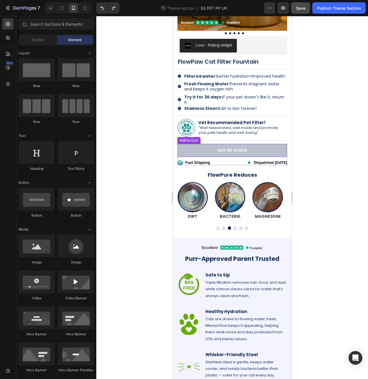
scroll to position [111, 0]
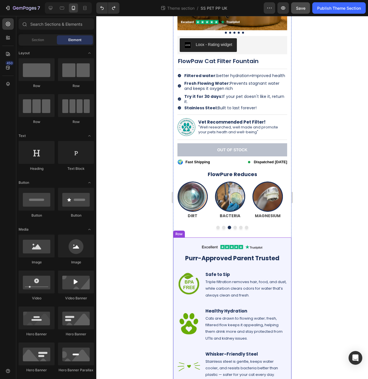
click at [176, 264] on div "Image Row Purr-Approved Parent Trusted Heading Row Image Safe to Sip Heading Tr…" at bounding box center [232, 336] width 118 height 197
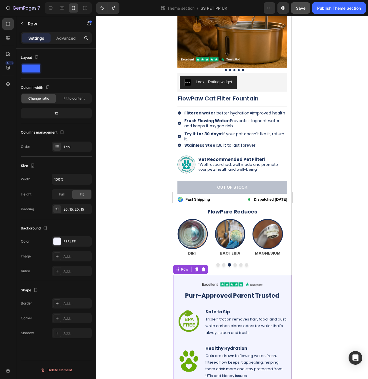
scroll to position [49, 0]
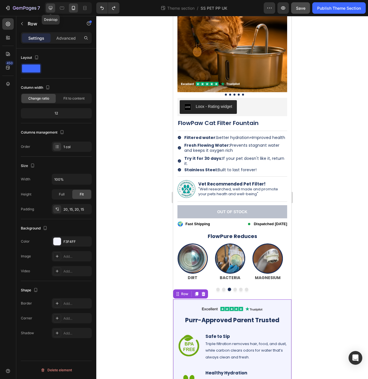
click at [53, 7] on icon at bounding box center [51, 8] width 6 height 6
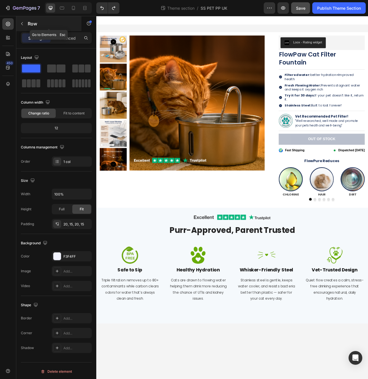
click at [23, 25] on icon "button" at bounding box center [22, 23] width 5 height 5
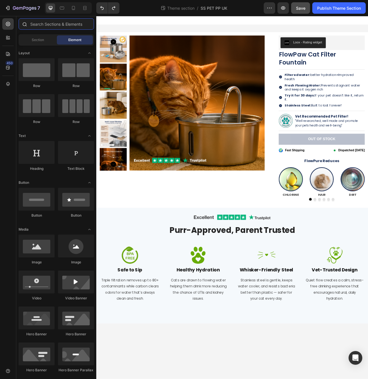
click at [35, 27] on input "text" at bounding box center [56, 23] width 75 height 11
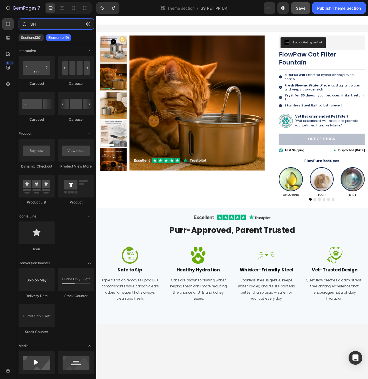
type input "S"
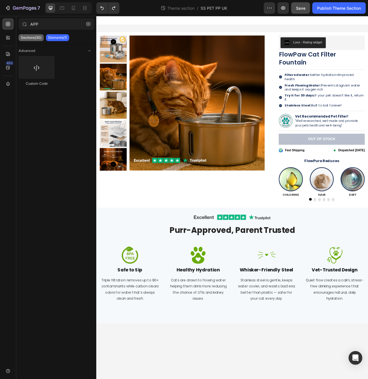
click at [28, 35] on div "Sections(30)" at bounding box center [31, 37] width 25 height 7
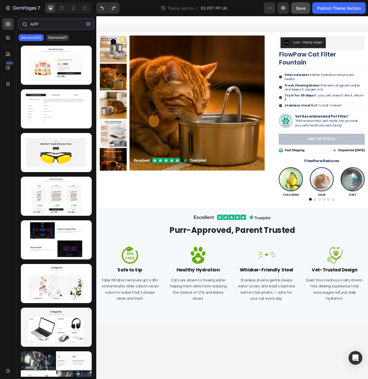
click at [49, 23] on input "APP" at bounding box center [56, 23] width 75 height 11
type input "A"
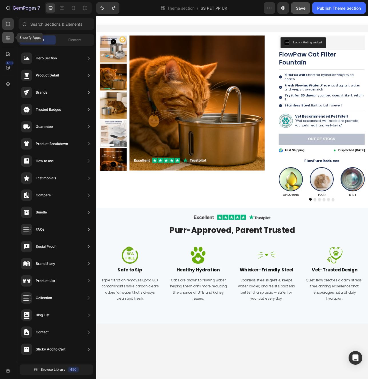
click at [7, 37] on icon at bounding box center [8, 38] width 6 height 6
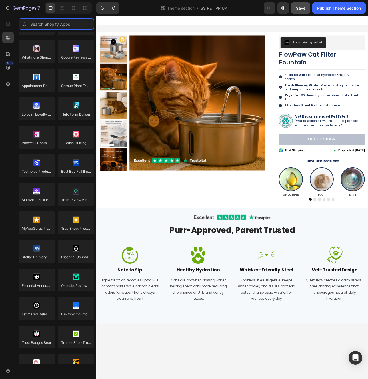
scroll to position [1473, 0]
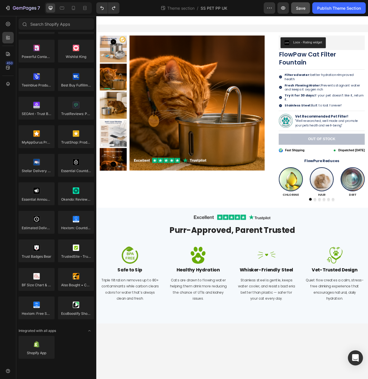
click at [353, 357] on icon "Open Intercom Messenger" at bounding box center [355, 357] width 7 height 7
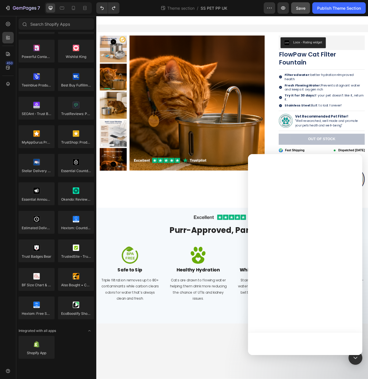
scroll to position [0, 0]
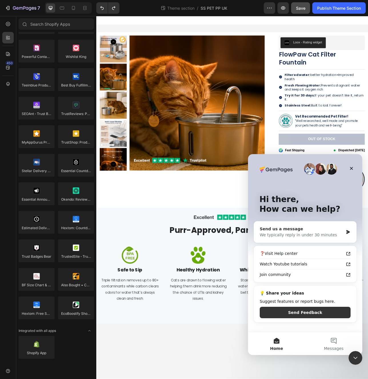
click at [317, 235] on div "We typically reply in under 30 minutes" at bounding box center [302, 235] width 84 height 6
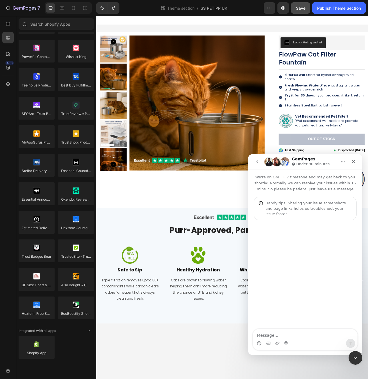
click at [289, 334] on textarea "Message…" at bounding box center [305, 334] width 104 height 10
type textarea "Hi this s"
click at [354, 162] on icon "Close" at bounding box center [353, 161] width 3 height 3
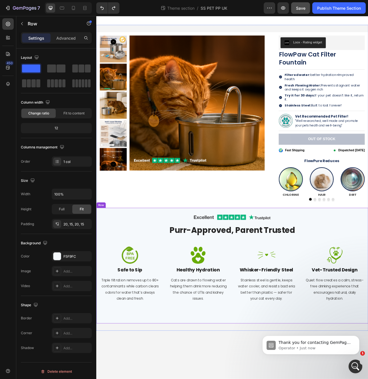
click at [99, 302] on div "Image Row Purr-Approved, Parent Trusted Heading Row Image Safe to Sip Heading T…" at bounding box center [267, 331] width 343 height 146
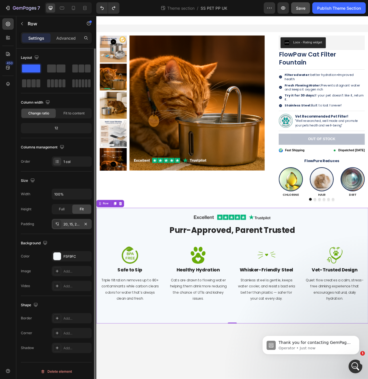
click at [57, 226] on div at bounding box center [57, 224] width 8 height 8
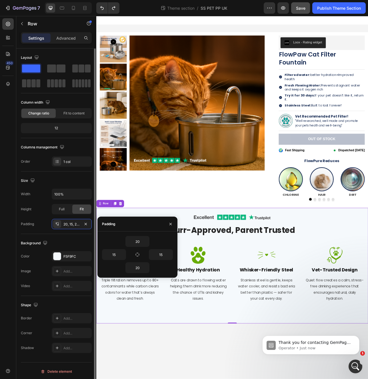
click at [40, 229] on div "Padding 20, 15, 20, 15" at bounding box center [56, 224] width 71 height 10
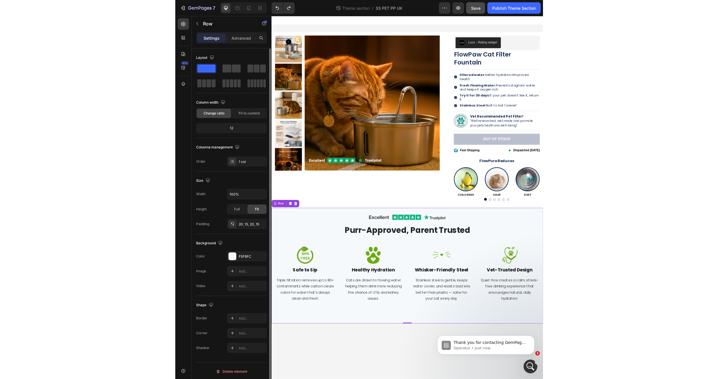
scroll to position [1, 0]
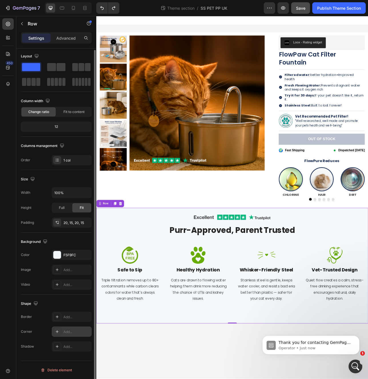
click at [58, 330] on icon at bounding box center [57, 331] width 5 height 5
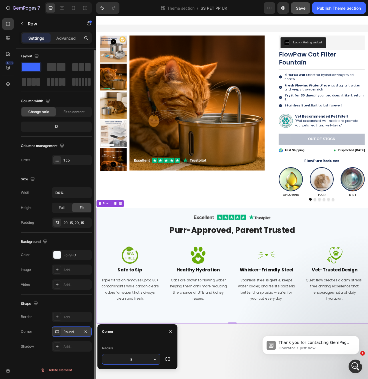
type input "6"
click at [213, 379] on body "Product Images Loox - Rating widget Loox FlowPaw Cat Filter Fountain Product Ti…" at bounding box center [267, 245] width 343 height 458
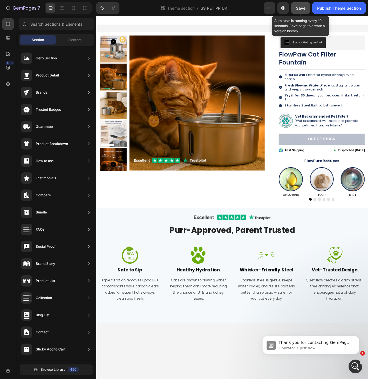
click at [305, 11] on button "Save" at bounding box center [300, 7] width 19 height 11
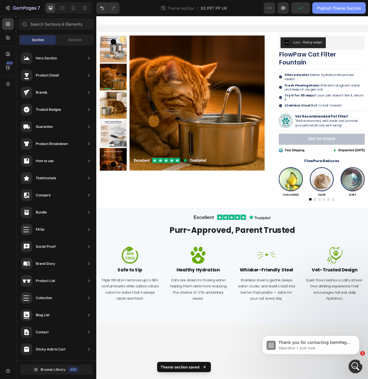
click at [332, 9] on div "Publish Theme Section" at bounding box center [339, 8] width 44 height 6
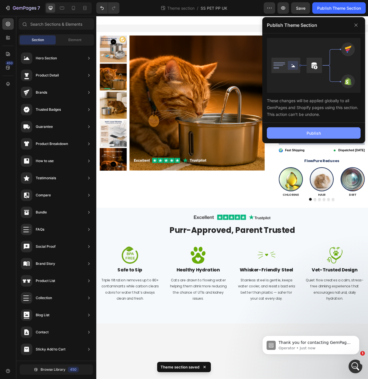
click at [292, 130] on button "Publish" at bounding box center [314, 132] width 94 height 11
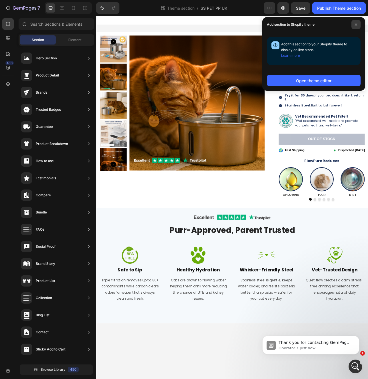
click at [357, 25] on span at bounding box center [355, 24] width 9 height 9
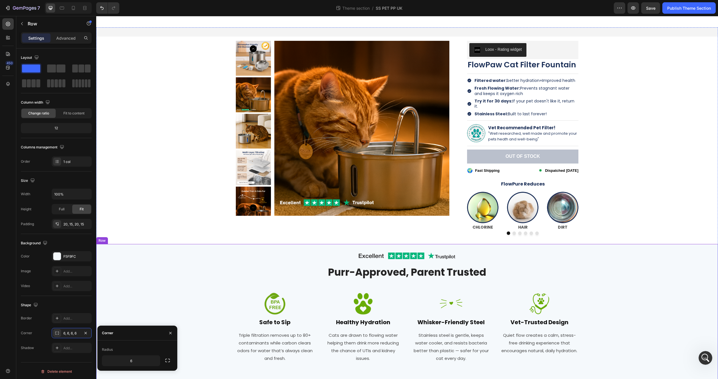
click at [127, 250] on div "Image Row Purr-Approved, Parent Trusted Heading Row Image Safe to Sip Heading T…" at bounding box center [406, 317] width 613 height 134
click at [125, 237] on icon at bounding box center [127, 239] width 4 height 4
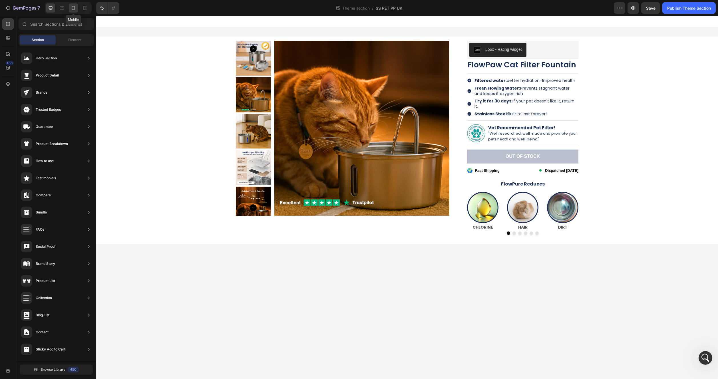
click at [70, 9] on div at bounding box center [73, 7] width 9 height 9
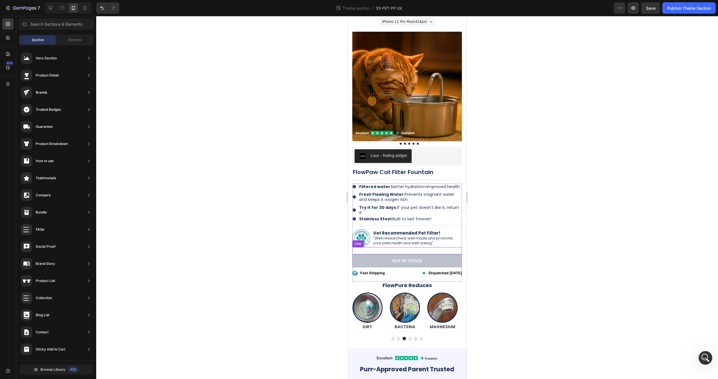
scroll to position [114, 0]
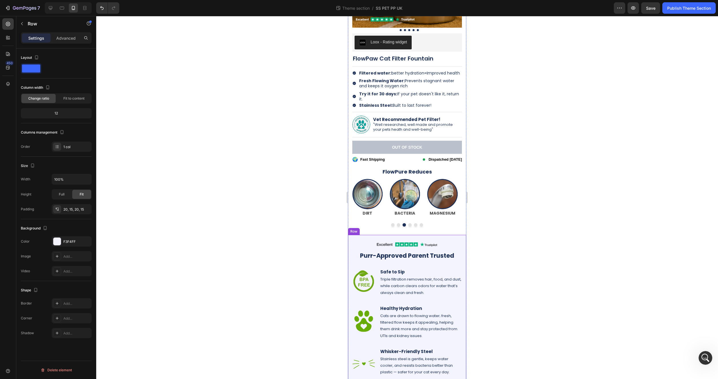
click at [350, 264] on div "Image Row Purr-Approved Parent Trusted Heading Row Image Safe to Sip Heading Tr…" at bounding box center [407, 333] width 118 height 197
click at [367, 230] on icon at bounding box center [378, 229] width 5 height 5
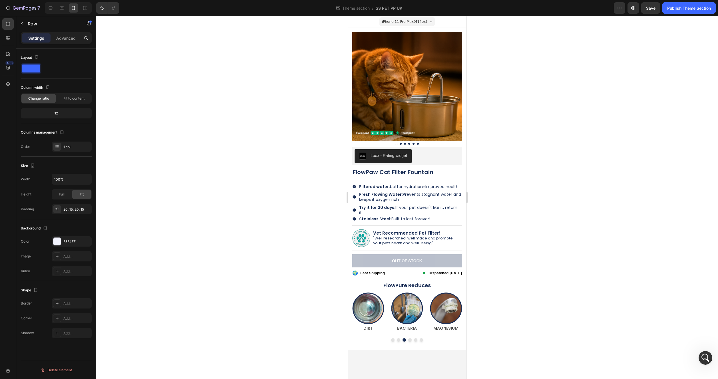
scroll to position [0, 0]
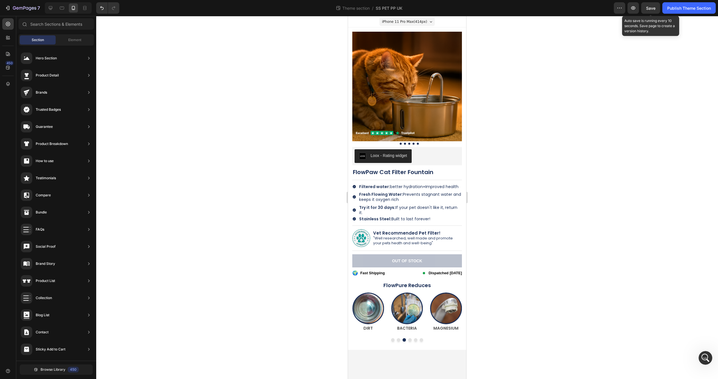
click at [367, 9] on span "Save" at bounding box center [650, 8] width 9 height 5
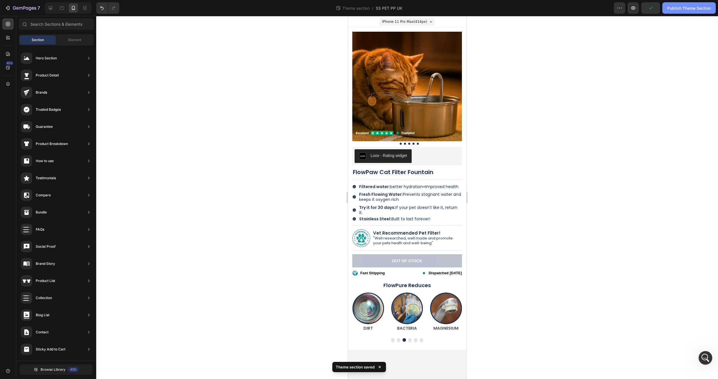
click at [367, 11] on button "Publish Theme Section" at bounding box center [688, 7] width 53 height 11
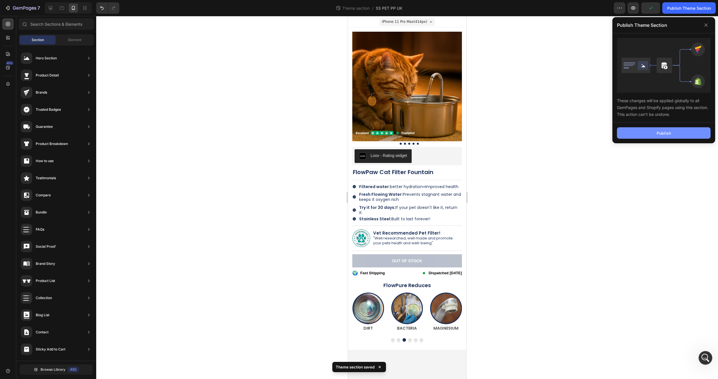
click at [367, 132] on div "Publish" at bounding box center [664, 133] width 14 height 6
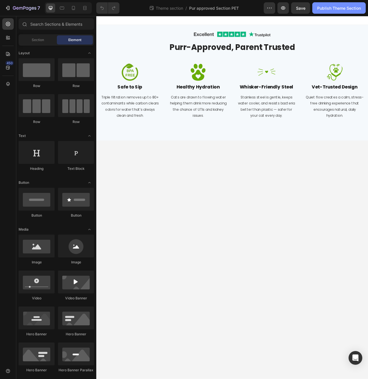
click at [323, 9] on div "Publish Theme Section" at bounding box center [339, 8] width 44 height 6
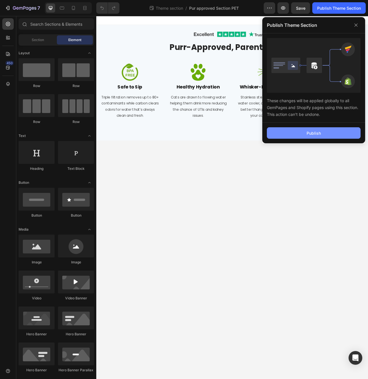
click at [324, 135] on button "Publish" at bounding box center [314, 132] width 94 height 11
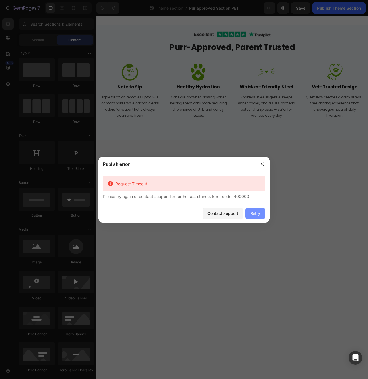
click at [257, 215] on div "Retry" at bounding box center [255, 213] width 10 height 6
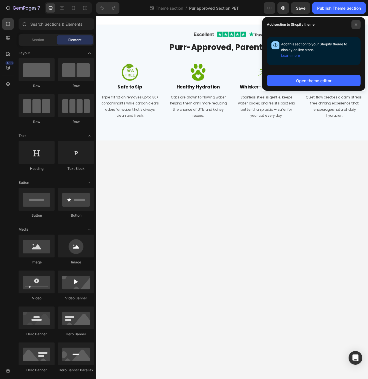
click at [359, 25] on span at bounding box center [355, 24] width 9 height 9
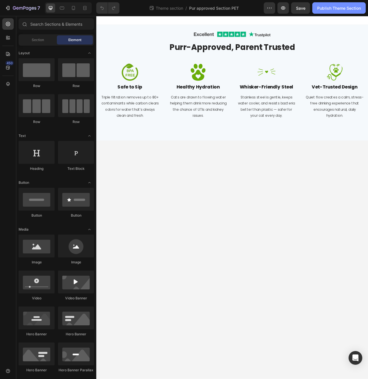
click at [345, 7] on div "Publish Theme Section" at bounding box center [339, 8] width 44 height 6
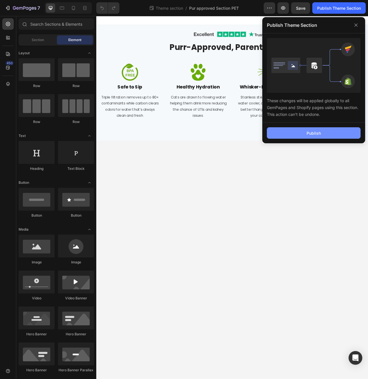
click at [320, 129] on button "Publish" at bounding box center [314, 132] width 94 height 11
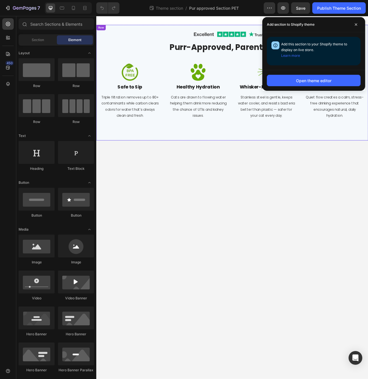
click at [186, 162] on div "Image Row Purr-Approved, Parent Trusted Heading Row Image Safe to Sip Heading T…" at bounding box center [267, 100] width 334 height 134
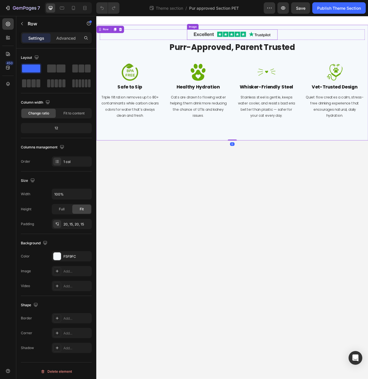
click at [260, 37] on img at bounding box center [267, 39] width 114 height 13
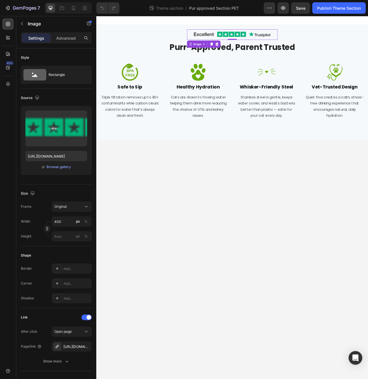
click at [293, 38] on img at bounding box center [267, 39] width 114 height 13
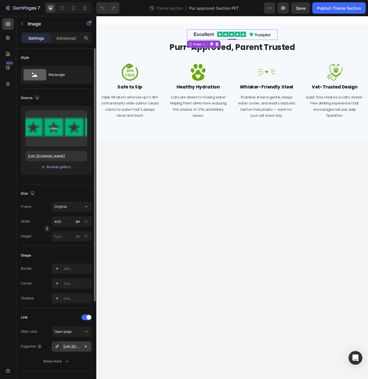
click at [74, 350] on div "[URL][DOMAIN_NAME][DOMAIN_NAME]" at bounding box center [72, 346] width 40 height 10
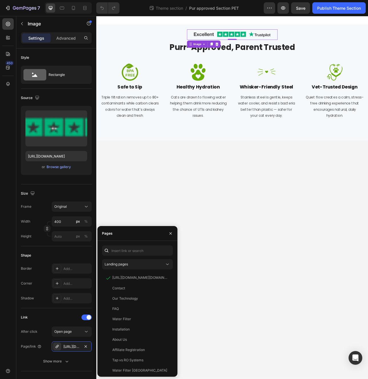
click at [274, 360] on body "Image 0 Row Purr-Approved, Parent Trusted Heading Row Image Safe to Sip Heading…" at bounding box center [267, 245] width 343 height 458
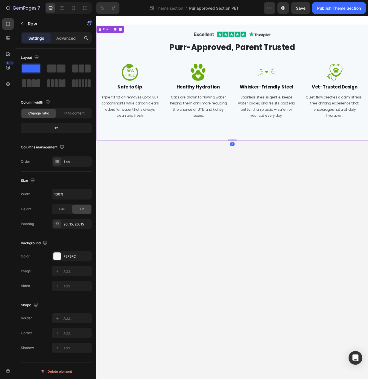
click at [220, 166] on div "Image Row Purr-Approved, Parent Trusted Heading Row Image Safe to Sip Heading T…" at bounding box center [267, 100] width 334 height 134
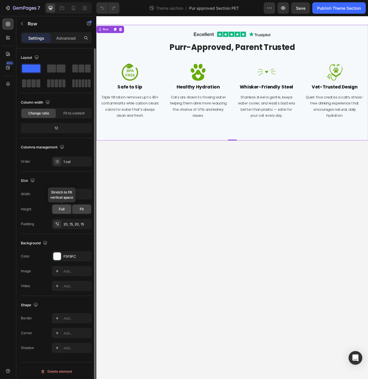
click at [60, 209] on span "Full" at bounding box center [62, 209] width 6 height 5
click at [82, 209] on span "Fit" at bounding box center [82, 209] width 4 height 5
click at [65, 209] on div "Full" at bounding box center [61, 209] width 19 height 9
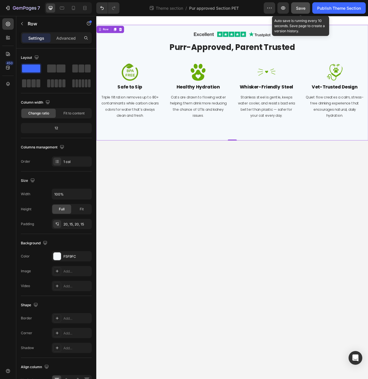
click at [292, 12] on button "Save" at bounding box center [300, 7] width 19 height 11
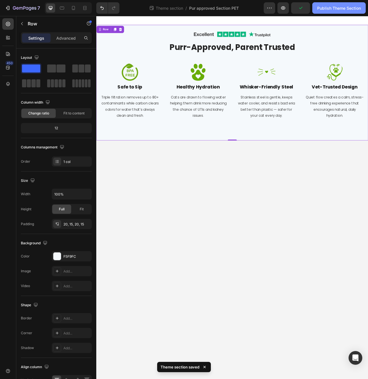
click at [331, 7] on div "Publish Theme Section" at bounding box center [339, 8] width 44 height 6
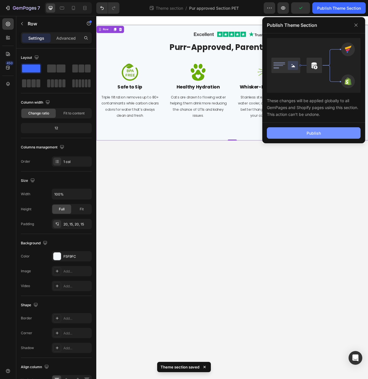
click at [329, 134] on button "Publish" at bounding box center [314, 132] width 94 height 11
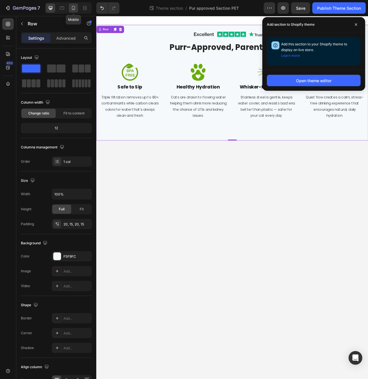
click at [76, 8] on div at bounding box center [73, 7] width 9 height 9
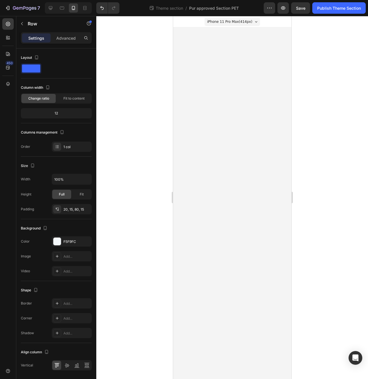
click at [220, 109] on body "iPhone 11 Pro Max ( 414 px) iPhone 13 Mini iPhone 13 Pro iPhone 11 Pro Max iPho…" at bounding box center [232, 197] width 118 height 363
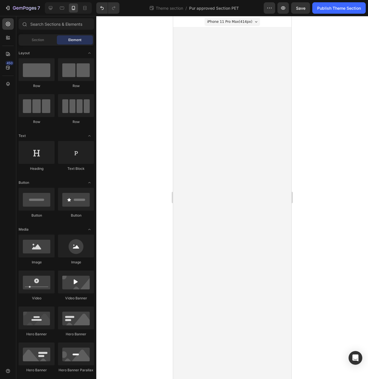
click at [209, 85] on body "iPhone 11 Pro Max ( 414 px) iPhone 13 Mini iPhone 13 Pro iPhone 11 Pro Max iPho…" at bounding box center [232, 197] width 118 height 363
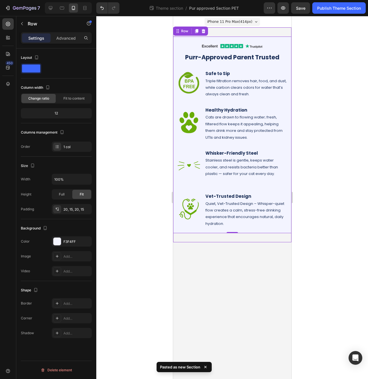
click at [228, 32] on div "Image Row Purr-Approved Parent Trusted Heading Row Image Safe to Sip Heading Tr…" at bounding box center [232, 134] width 118 height 215
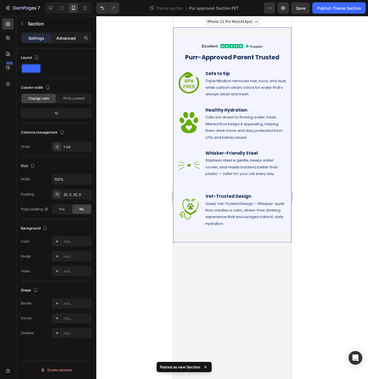
click at [68, 40] on p "Advanced" at bounding box center [65, 38] width 19 height 6
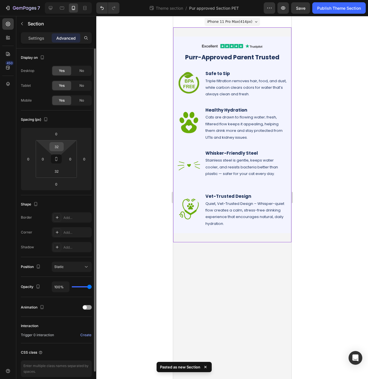
click at [61, 149] on input "32" at bounding box center [56, 146] width 11 height 9
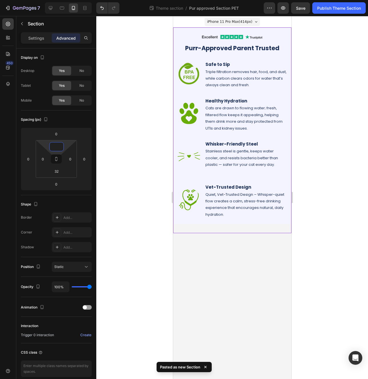
type input "0"
click at [105, 138] on div at bounding box center [231, 197] width 271 height 363
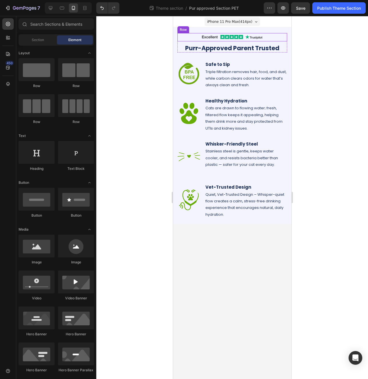
click at [179, 35] on div "Image Row" at bounding box center [232, 37] width 110 height 8
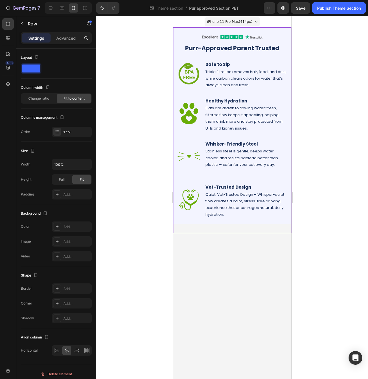
click at [198, 227] on div "Image Row Purr-Approved Parent Trusted Heading Row Image Safe to Sip Heading Tr…" at bounding box center [232, 130] width 118 height 206
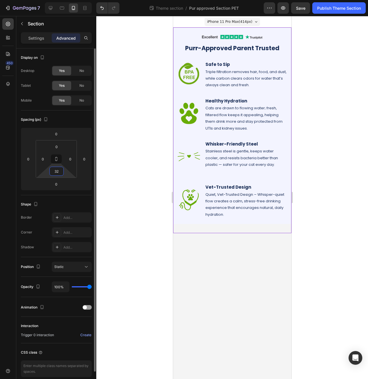
click at [59, 172] on input "32" at bounding box center [56, 171] width 11 height 9
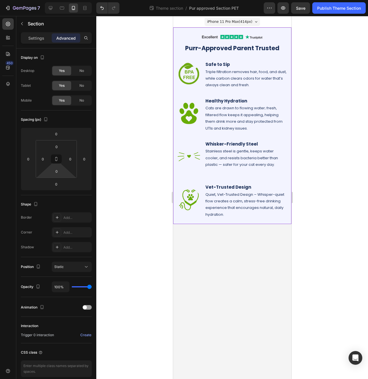
click at [136, 136] on div at bounding box center [231, 197] width 271 height 363
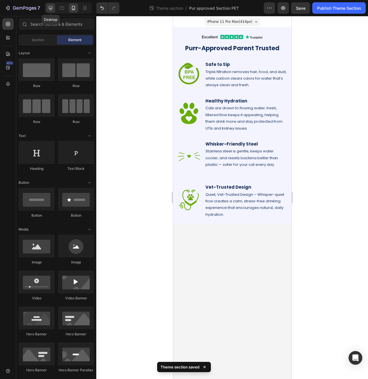
click at [54, 9] on div at bounding box center [50, 7] width 9 height 9
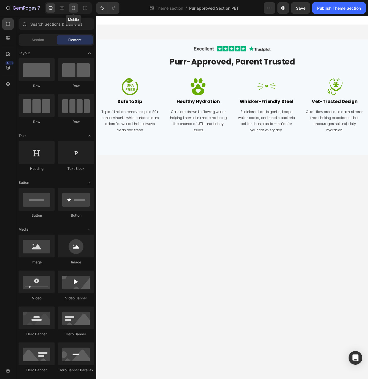
click at [74, 9] on icon at bounding box center [74, 8] width 6 height 6
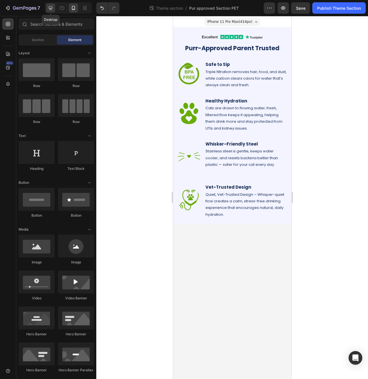
click at [53, 10] on icon at bounding box center [51, 8] width 6 height 6
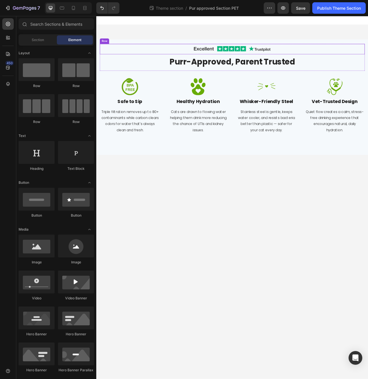
click at [116, 57] on div "Image Row" at bounding box center [267, 57] width 334 height 13
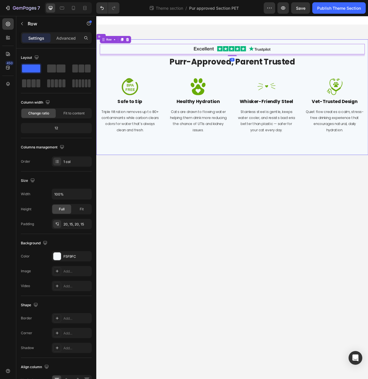
click at [98, 73] on div "Image Row 8 Purr-Approved, Parent Trusted Heading Row Image Safe to Sip Heading…" at bounding box center [267, 119] width 343 height 146
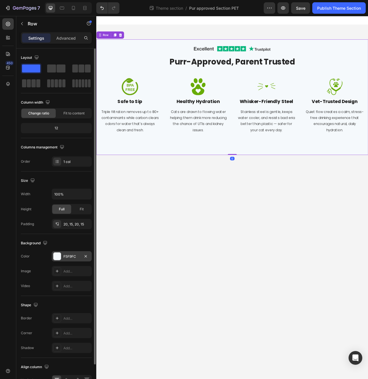
click at [69, 255] on div "F5F9FC" at bounding box center [71, 256] width 17 height 5
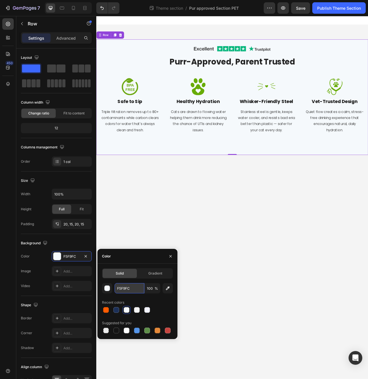
click at [128, 286] on input "F5F9FC" at bounding box center [129, 288] width 30 height 10
click at [70, 7] on div at bounding box center [73, 7] width 9 height 9
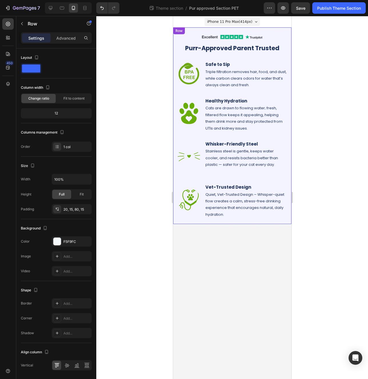
click at [176, 49] on div "Image Row Purr-Approved Parent Trusted Heading Row Image Safe to Sip Heading Tr…" at bounding box center [232, 125] width 118 height 197
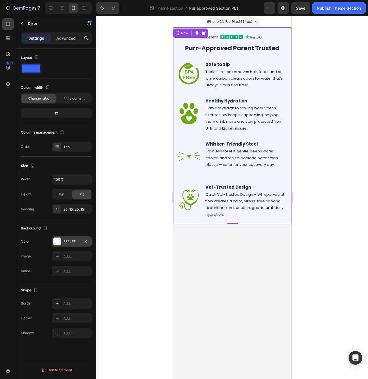
click at [71, 241] on div "F3F4FF" at bounding box center [71, 241] width 17 height 5
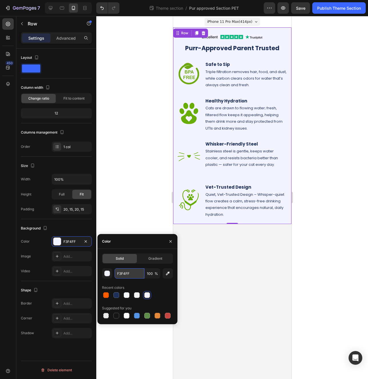
click at [131, 273] on input "F3F4FF" at bounding box center [129, 273] width 30 height 10
paste input "5F9FC"
type input "F5F9FC"
click at [134, 189] on div at bounding box center [231, 197] width 271 height 363
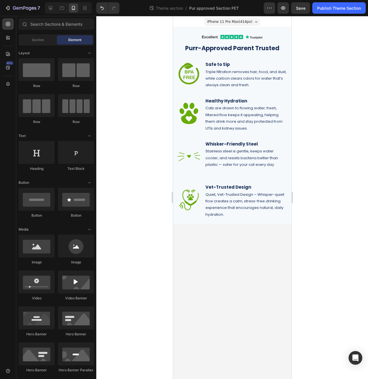
click at [222, 274] on body "iPhone 11 Pro Max ( 414 px) iPhone 13 Mini iPhone 13 Pro iPhone 11 Pro Max iPho…" at bounding box center [232, 197] width 118 height 363
click at [301, 9] on span "Save" at bounding box center [300, 8] width 9 height 5
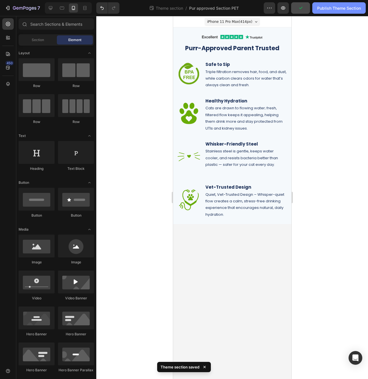
click at [340, 5] on div "Publish Theme Section" at bounding box center [339, 8] width 44 height 6
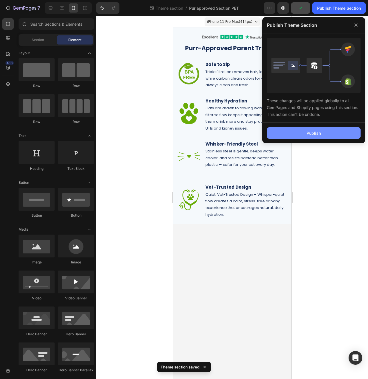
click at [308, 132] on div "Publish" at bounding box center [313, 133] width 14 height 6
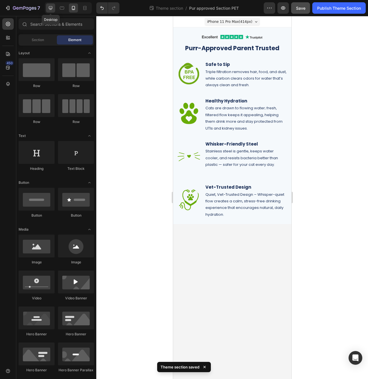
click at [52, 8] on icon at bounding box center [51, 8] width 6 height 6
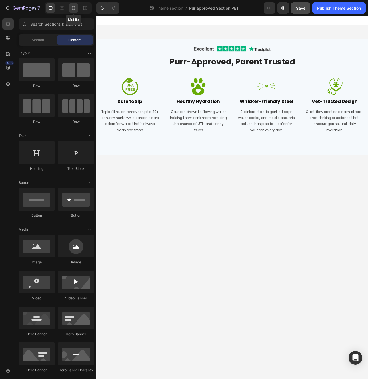
click at [71, 8] on icon at bounding box center [74, 8] width 6 height 6
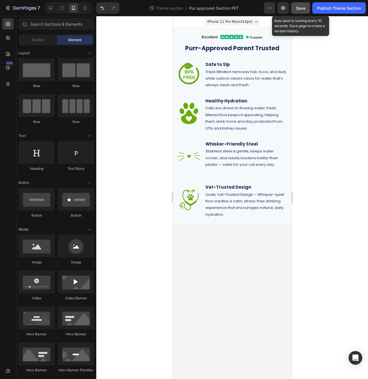
click at [300, 9] on span "Save" at bounding box center [300, 8] width 9 height 5
click at [356, 353] on div "Open Intercom Messenger" at bounding box center [355, 358] width 15 height 15
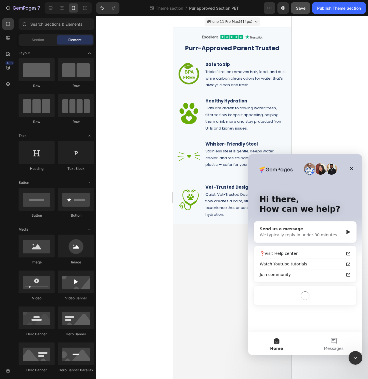
click at [296, 234] on div "We typically reply in under 30 minutes" at bounding box center [302, 235] width 84 height 6
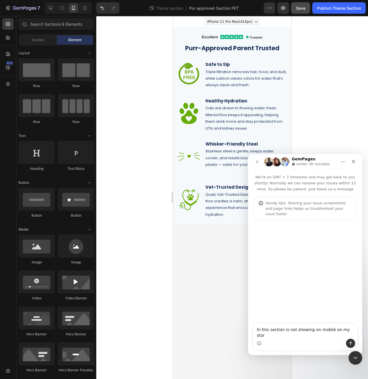
type textarea "hi this section is not showing on mobile on my store"
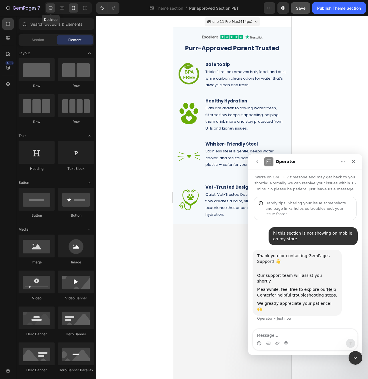
click at [53, 7] on icon at bounding box center [51, 8] width 6 height 6
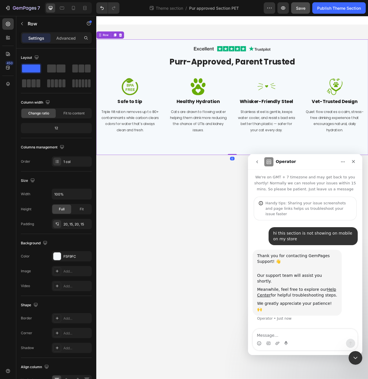
click at [99, 54] on div "Image Row Purr-Approved, Parent Trusted Heading Row Image Safe to Sip Heading T…" at bounding box center [267, 119] width 343 height 146
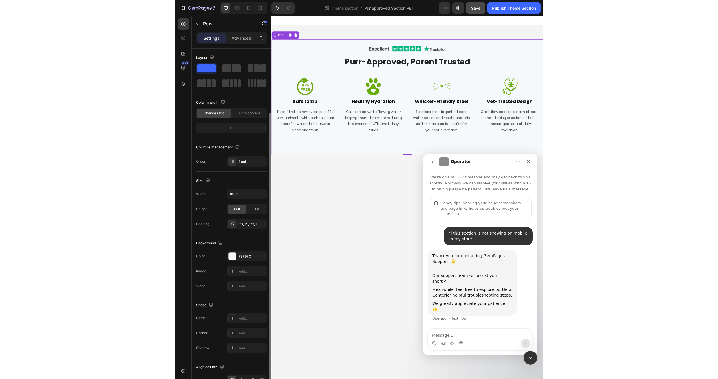
scroll to position [34, 0]
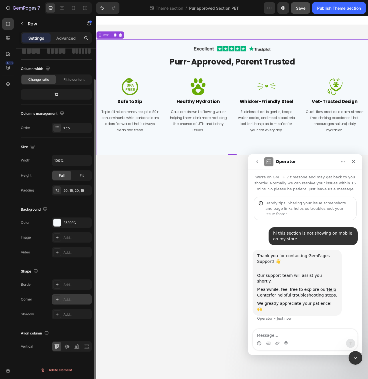
click at [64, 298] on div "Add..." at bounding box center [76, 299] width 27 height 5
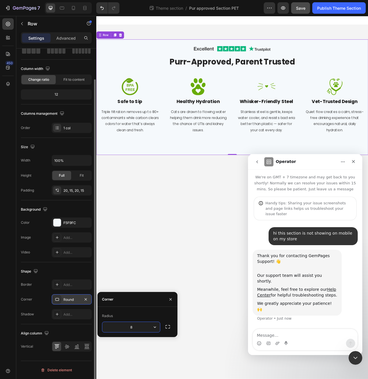
type input "6"
click at [208, 305] on body "Image Row Purr-Approved Parent Trusted Heading Row Image Safe to Sip Heading Tr…" at bounding box center [267, 245] width 343 height 458
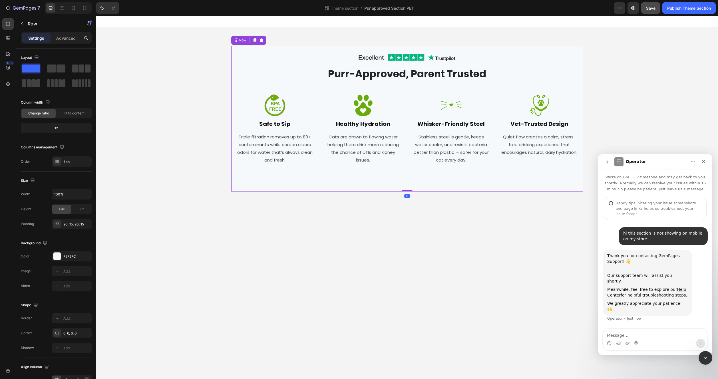
click at [232, 66] on div "Image Row Purr-Approved, Parent Trusted Heading Row Image Safe to Sip Heading T…" at bounding box center [407, 119] width 352 height 146
click at [196, 74] on div "Image Row Purr-Approved Parent Trusted Heading Row Image Safe to Sip Heading Tr…" at bounding box center [407, 109] width 622 height 164
click at [232, 70] on div "Image Row Purr-Approved, Parent Trusted Heading Row Image Safe to Sip Heading T…" at bounding box center [407, 119] width 352 height 146
click at [78, 209] on div "Fit" at bounding box center [81, 209] width 19 height 9
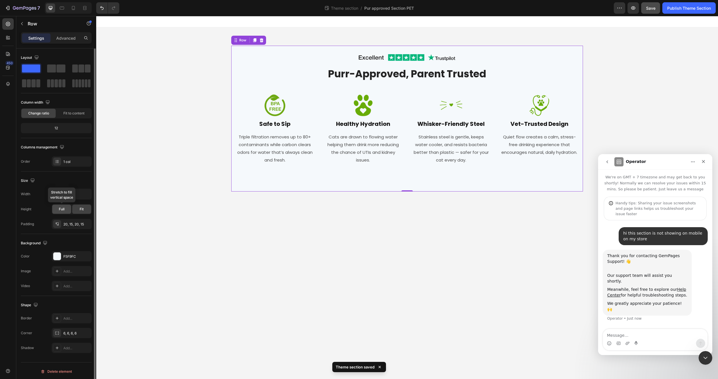
click at [60, 209] on span "Full" at bounding box center [62, 209] width 6 height 5
click at [70, 228] on div "20, 15, 20, 15" at bounding box center [72, 224] width 40 height 10
click at [46, 224] on div "Padding 20, 15, 20, 15" at bounding box center [56, 224] width 71 height 10
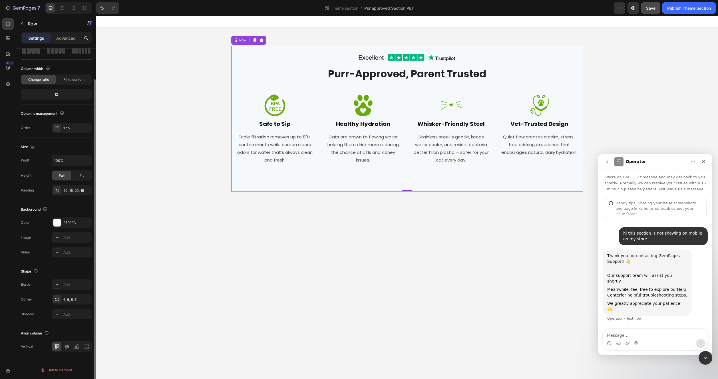
scroll to position [0, 0]
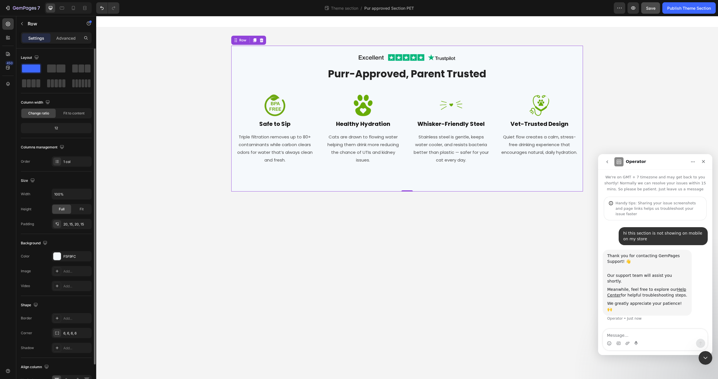
click at [68, 33] on div "Settings Advanced" at bounding box center [56, 37] width 71 height 11
click at [67, 40] on p "Advanced" at bounding box center [65, 38] width 19 height 6
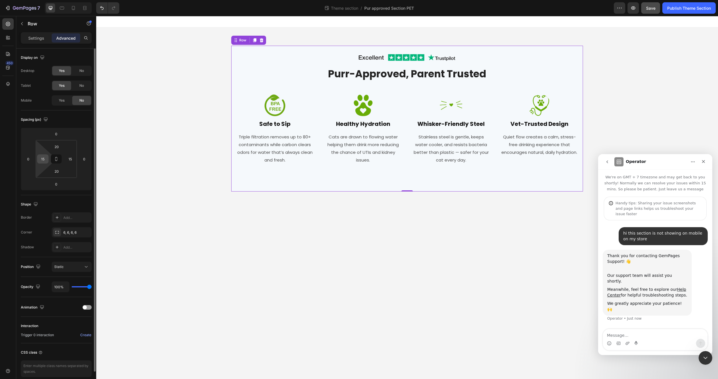
click at [45, 159] on input "15" at bounding box center [43, 159] width 9 height 9
type input "0"
click at [73, 160] on input "15" at bounding box center [70, 159] width 9 height 9
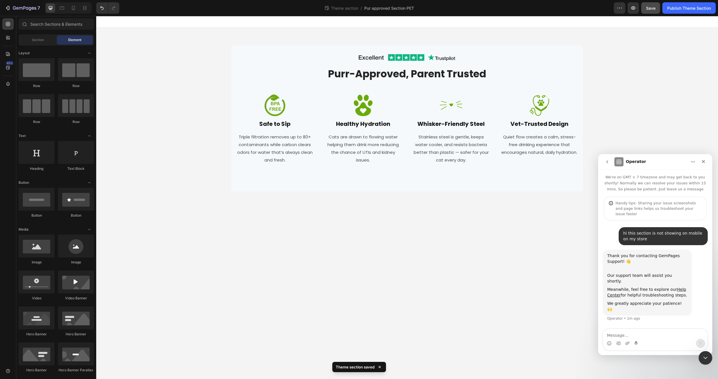
click at [123, 176] on div "Image Row Purr-Approved Parent Trusted Heading Row Image Safe to Sip Heading Tr…" at bounding box center [407, 109] width 622 height 164
click at [234, 96] on div "Image Row Purr-Approved, Parent Trusted Heading Row Image Safe to Sip Heading T…" at bounding box center [407, 118] width 352 height 134
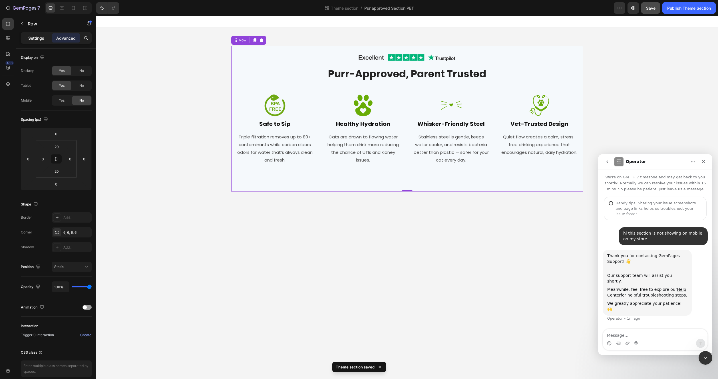
click at [38, 41] on p "Settings" at bounding box center [36, 38] width 16 height 6
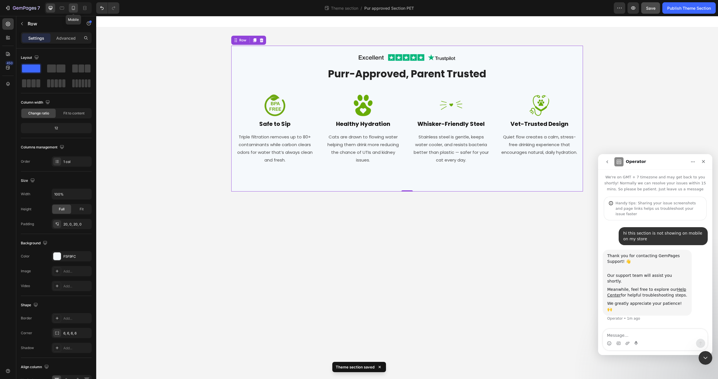
click at [76, 7] on icon at bounding box center [74, 8] width 6 height 6
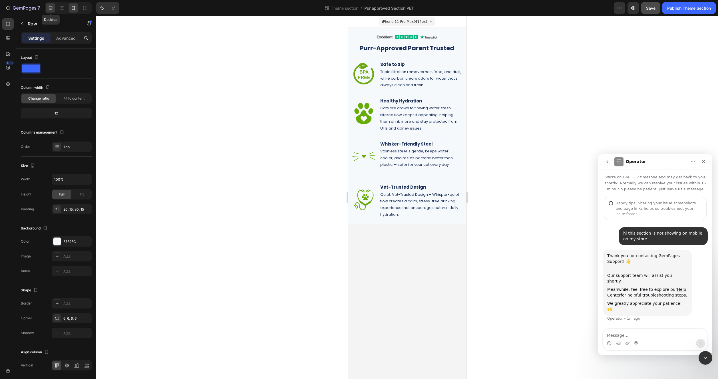
click at [52, 9] on icon at bounding box center [51, 8] width 4 height 4
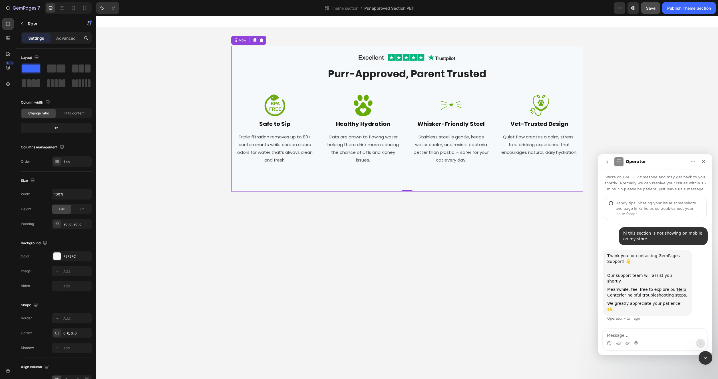
click at [174, 170] on div "Image Row Purr-Approved Parent Trusted Heading Row Image Safe to Sip Heading Tr…" at bounding box center [407, 109] width 622 height 164
click at [235, 181] on div "Image Row Purr-Approved, Parent Trusted Heading Row Image Safe to Sip Heading T…" at bounding box center [407, 118] width 352 height 134
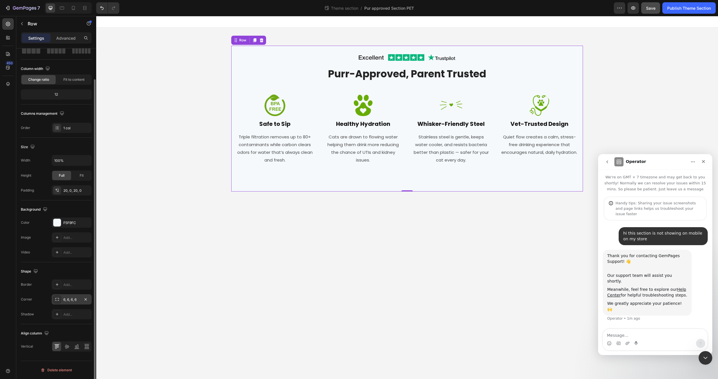
click at [72, 296] on div "6, 6, 6, 6" at bounding box center [72, 299] width 40 height 10
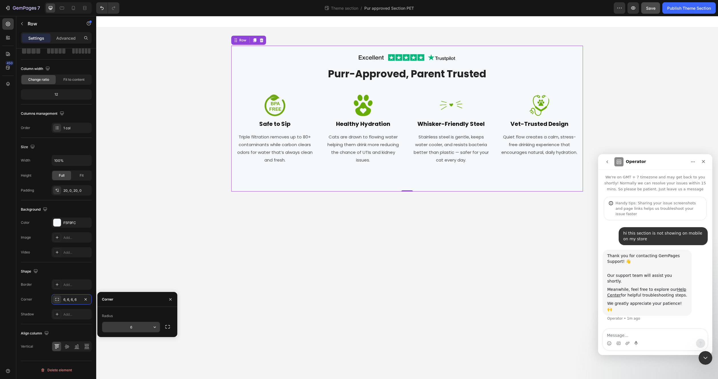
click at [133, 328] on input "6" at bounding box center [131, 327] width 58 height 10
type input "8"
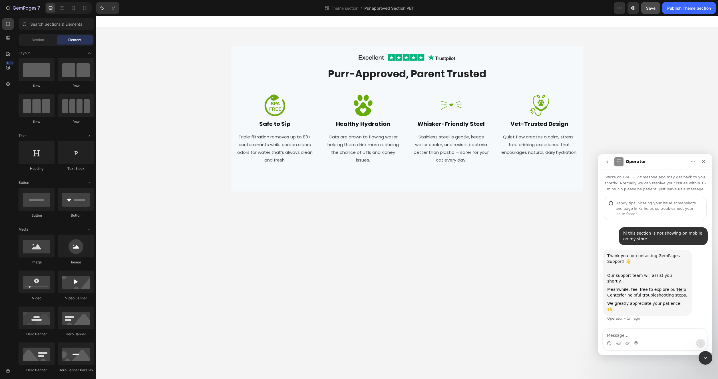
click at [154, 222] on body "Image Row Purr-Approved Parent Trusted Heading Row Image Safe to Sip Heading Tr…" at bounding box center [407, 197] width 622 height 363
click at [367, 47] on div "Image Row Purr-Approved, Parent Trusted Heading Row Image Safe to Sip Heading T…" at bounding box center [407, 119] width 352 height 146
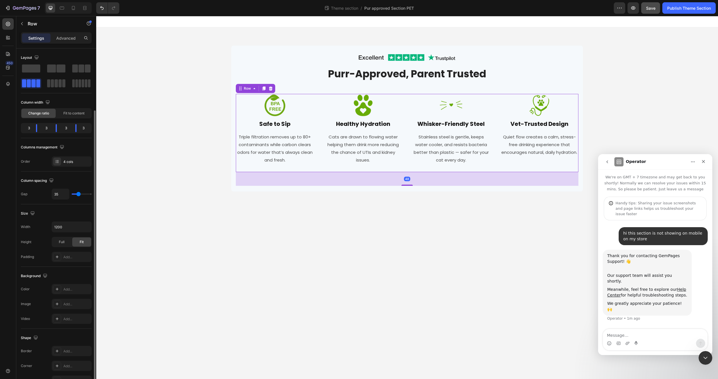
click at [367, 166] on div "Image Healthy Hydration Heading Cats are drawn to flowing water helping them dr…" at bounding box center [363, 133] width 78 height 78
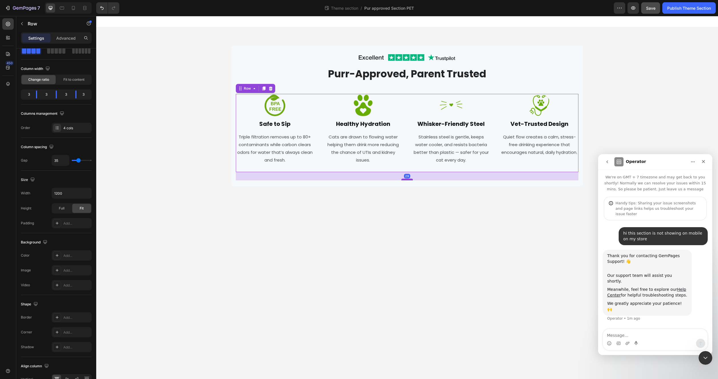
drag, startPoint x: 407, startPoint y: 185, endPoint x: 409, endPoint y: 180, distance: 5.8
click at [367, 180] on div at bounding box center [406, 180] width 11 height 2
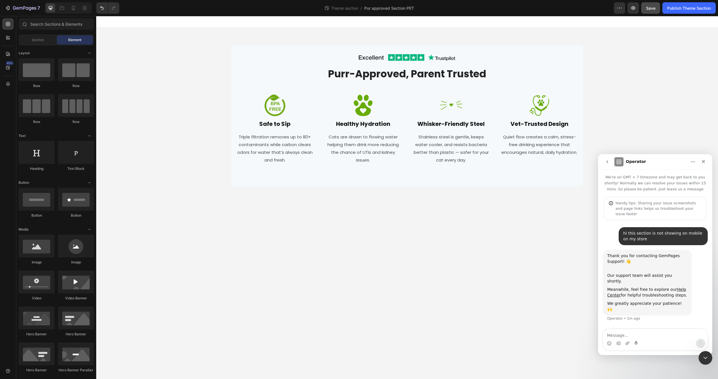
click at [367, 220] on body "Image Row Purr-Approved Parent Trusted Heading Row Image Safe to Sip Heading Tr…" at bounding box center [407, 197] width 622 height 363
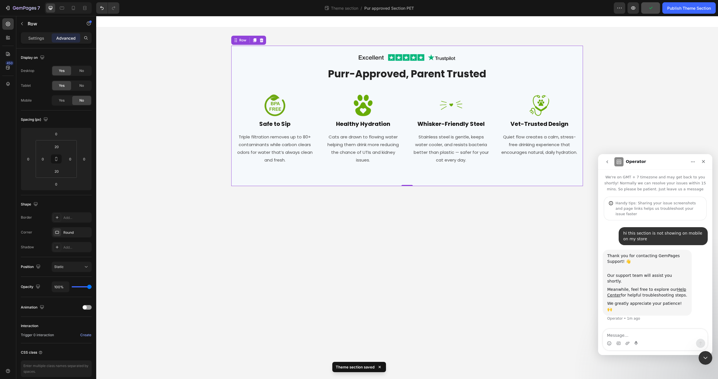
click at [367, 46] on div "Image Row Purr-Approved, Parent Trusted Heading Row Image Safe to Sip Heading T…" at bounding box center [407, 116] width 352 height 140
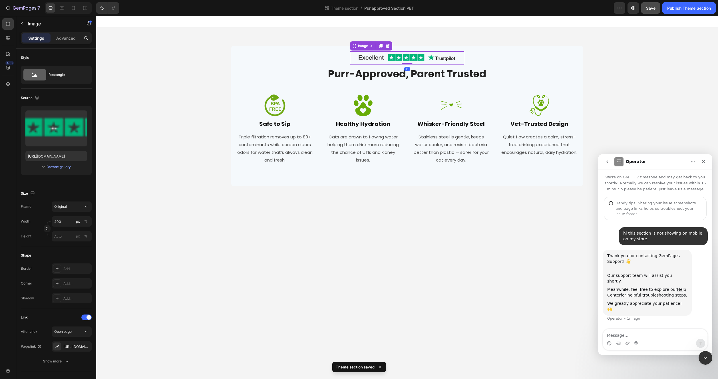
click at [367, 55] on img at bounding box center [407, 57] width 114 height 13
drag, startPoint x: 63, startPoint y: 30, endPoint x: 66, endPoint y: 36, distance: 6.0
click at [63, 31] on div "Image" at bounding box center [48, 24] width 65 height 16
click at [68, 37] on p "Advanced" at bounding box center [65, 38] width 19 height 6
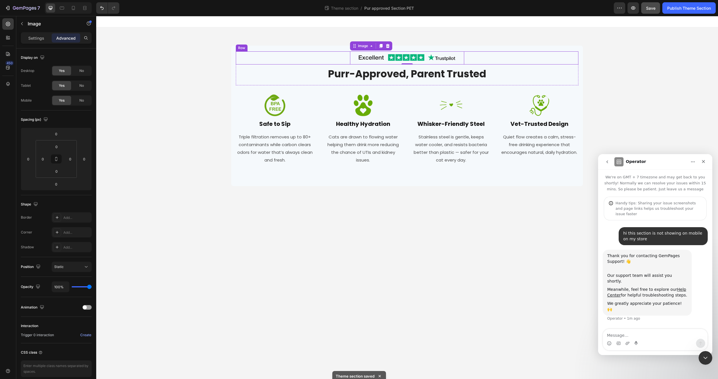
click at [284, 58] on div "Image 0 Row" at bounding box center [407, 57] width 343 height 13
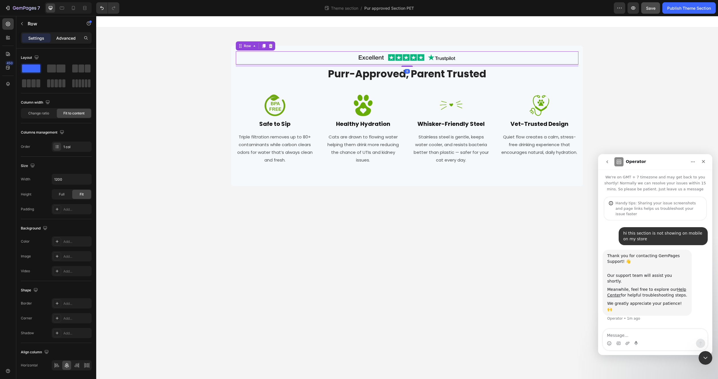
click at [70, 40] on p "Advanced" at bounding box center [65, 38] width 19 height 6
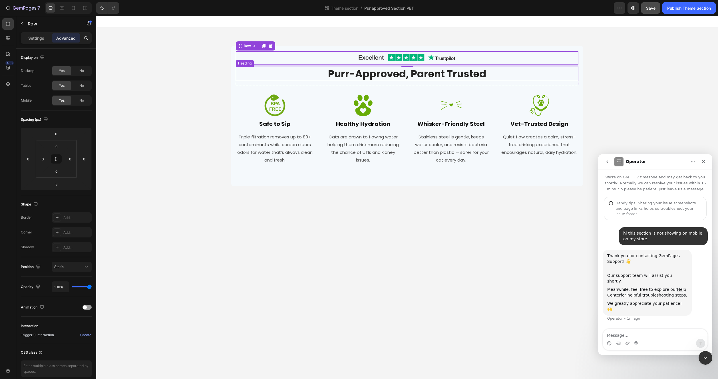
click at [243, 71] on h2 "Purr-Approved, Parent Trusted" at bounding box center [407, 74] width 343 height 14
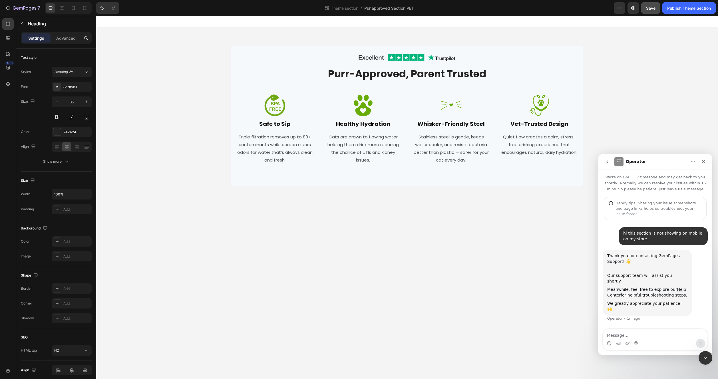
click at [230, 65] on div "Image Row Purr-Approved Parent Trusted Heading Row Image Safe to Sip Heading Tr…" at bounding box center [407, 106] width 622 height 159
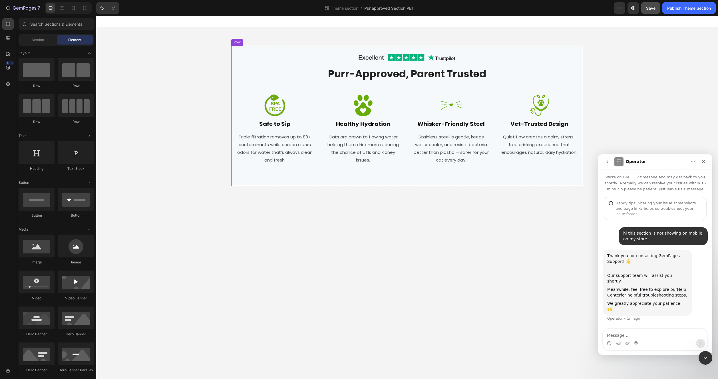
click at [232, 65] on div "Image Row Purr-Approved, Parent Trusted Heading Row Image Safe to Sip Heading T…" at bounding box center [407, 115] width 352 height 129
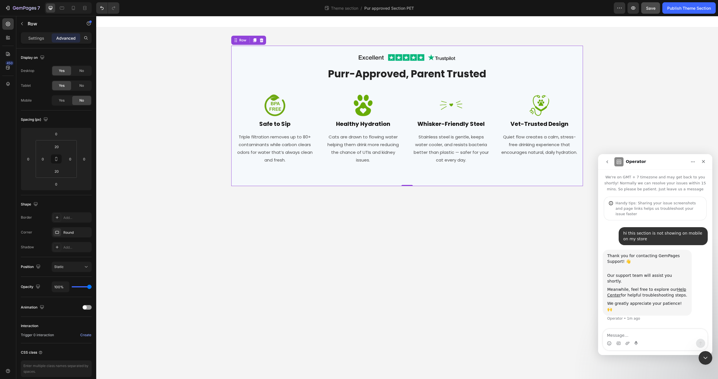
click at [75, 39] on p "Advanced" at bounding box center [65, 38] width 19 height 6
drag, startPoint x: 410, startPoint y: 184, endPoint x: 407, endPoint y: 187, distance: 4.1
click at [367, 186] on div "Image Row Purr-Approved, Parent Trusted Heading Row Image Safe to Sip Heading T…" at bounding box center [407, 116] width 352 height 140
click at [367, 165] on div "Image Safe to Sip Heading Triple filtration removes up to 80+ contaminants whil…" at bounding box center [407, 133] width 343 height 78
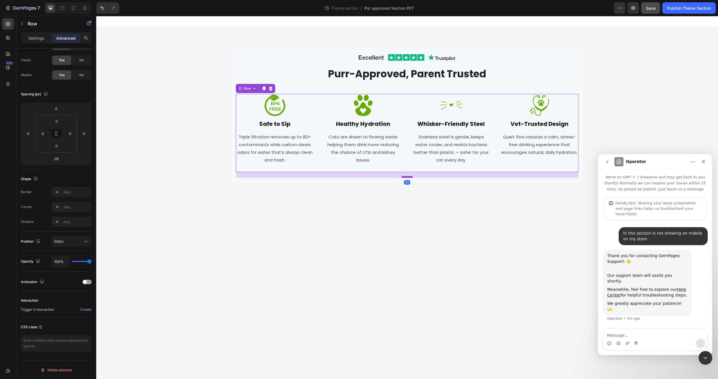
click at [367, 177] on div at bounding box center [406, 177] width 11 height 2
type input "20"
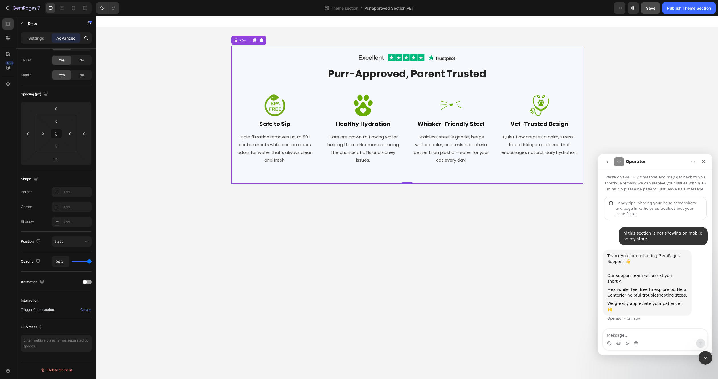
click at [367, 182] on div "Image Row Purr-Approved, Parent Trusted Heading Row Image Safe to Sip Heading T…" at bounding box center [407, 115] width 352 height 138
click at [367, 198] on body "Image Row Purr-Approved Parent Trusted Heading Row Image Safe to Sip Heading Tr…" at bounding box center [407, 197] width 622 height 363
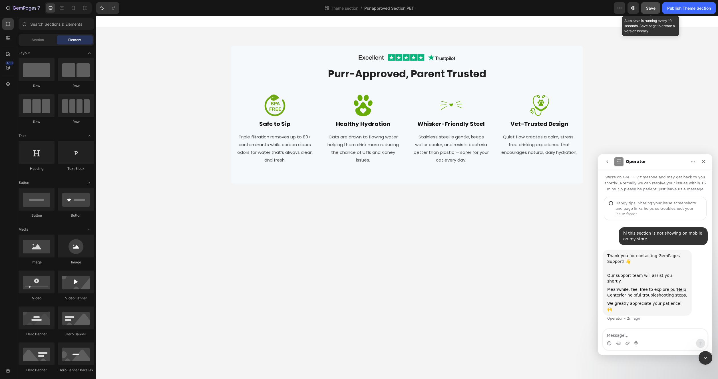
click at [367, 11] on button "Save" at bounding box center [650, 7] width 19 height 11
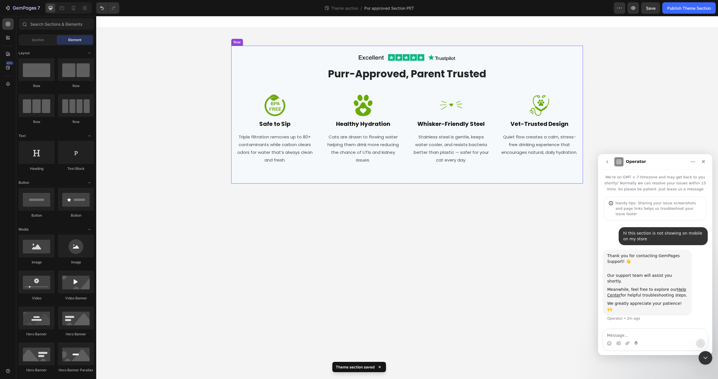
click at [234, 110] on div "Image Row Purr-Approved, Parent Trusted Heading Row Image Safe to Sip Heading T…" at bounding box center [407, 114] width 352 height 126
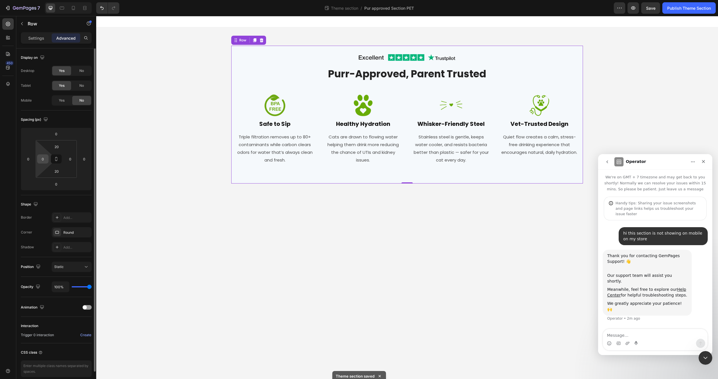
click at [45, 157] on input "0" at bounding box center [43, 159] width 9 height 9
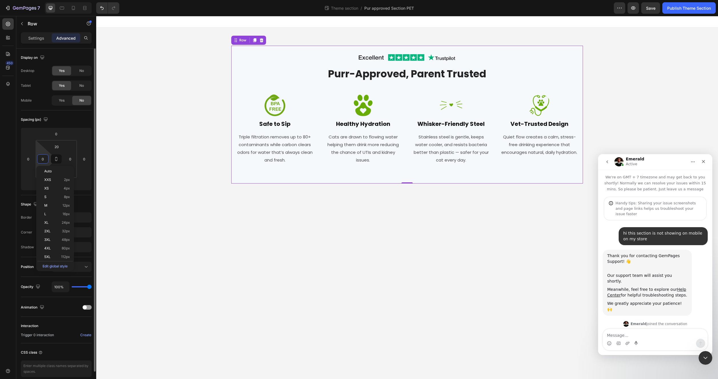
scroll to position [31, 0]
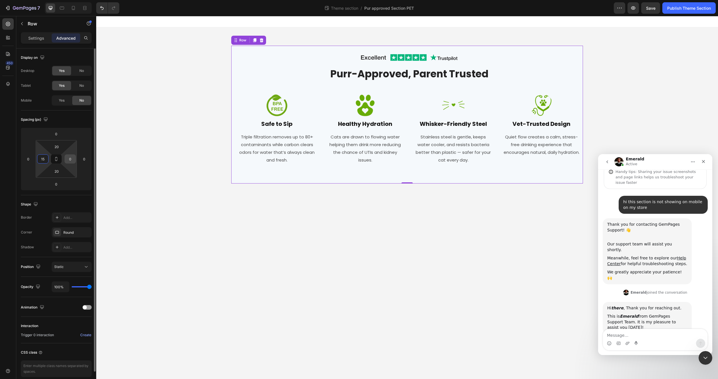
type input "15"
click at [71, 159] on input "0" at bounding box center [70, 159] width 9 height 9
type input "15"
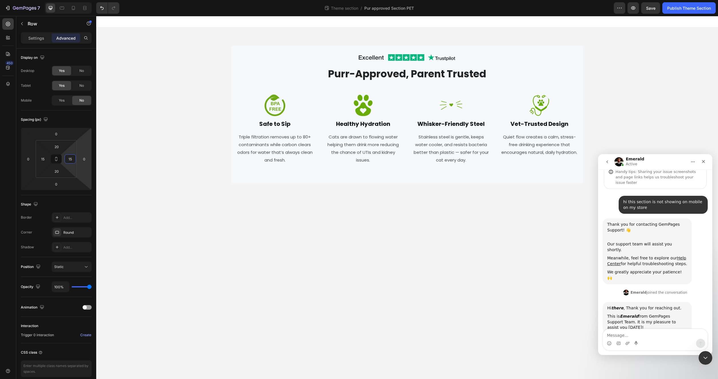
click at [367, 265] on body "Image Row Purr-Approved Parent Trusted Heading Row Image Safe to Sip Heading Tr…" at bounding box center [407, 197] width 622 height 363
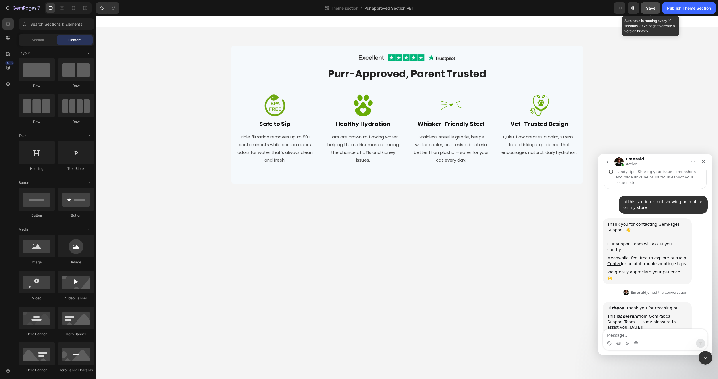
click at [367, 11] on button "Save" at bounding box center [650, 7] width 19 height 11
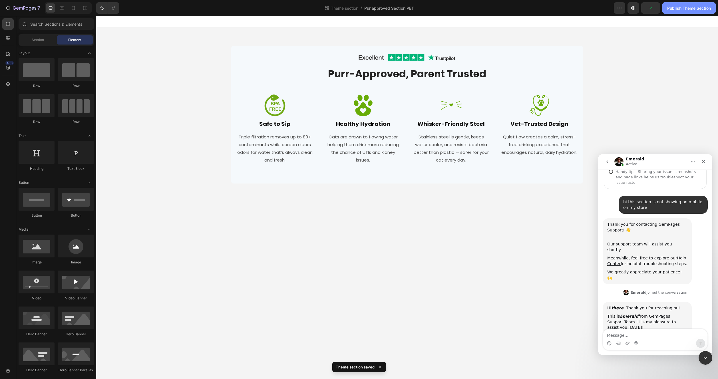
click at [367, 9] on div "Publish Theme Section" at bounding box center [689, 8] width 44 height 6
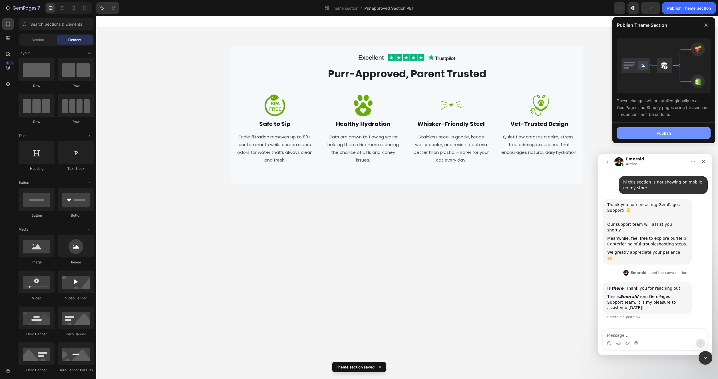
scroll to position [53, 0]
click at [367, 133] on div "Publish" at bounding box center [664, 133] width 14 height 6
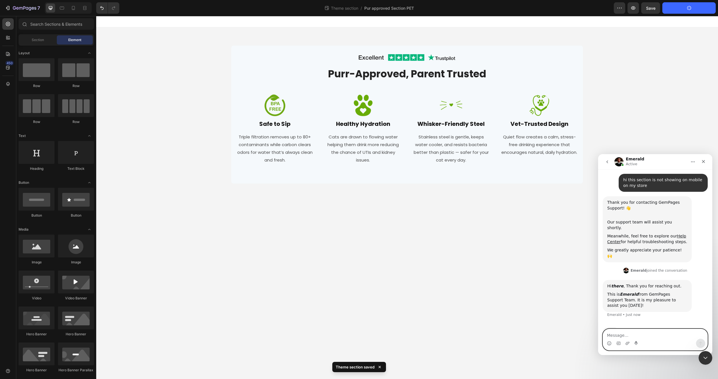
click at [367, 337] on textarea "Message…" at bounding box center [655, 334] width 104 height 10
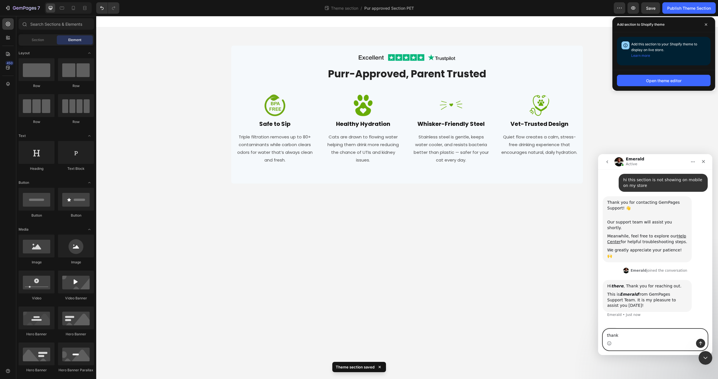
type textarea "thanks"
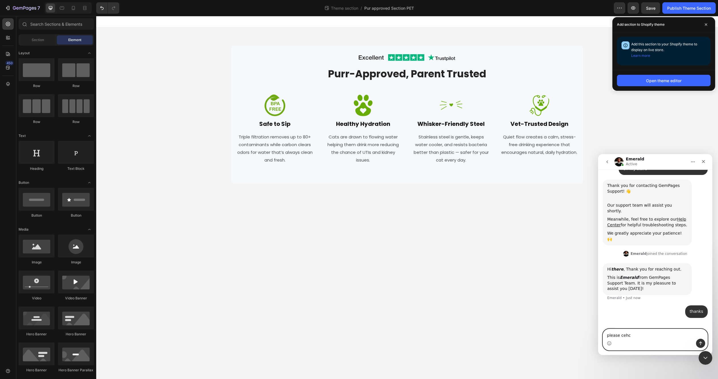
type textarea "please cehck"
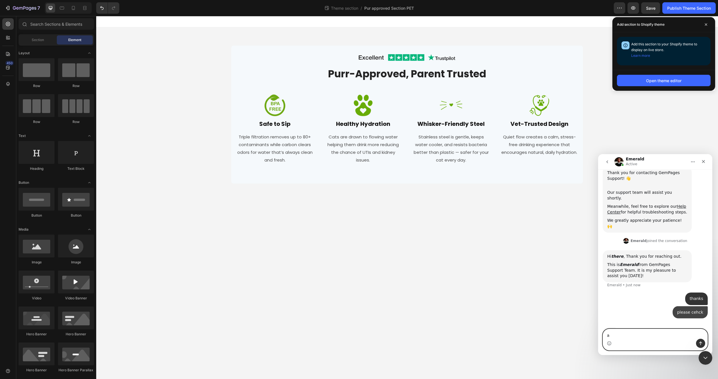
scroll to position [83, 0]
type textarea "also the trust pilot link not working on the live page"
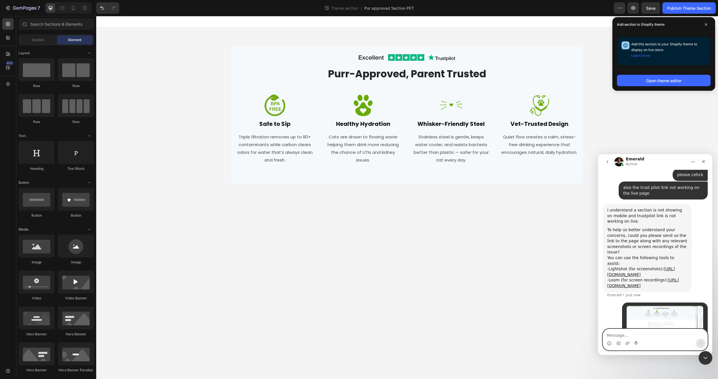
scroll to position [216, 0]
click at [367, 333] on textarea "Message…" at bounding box center [655, 334] width 104 height 10
type textarea "the top one is the old one the second is new"
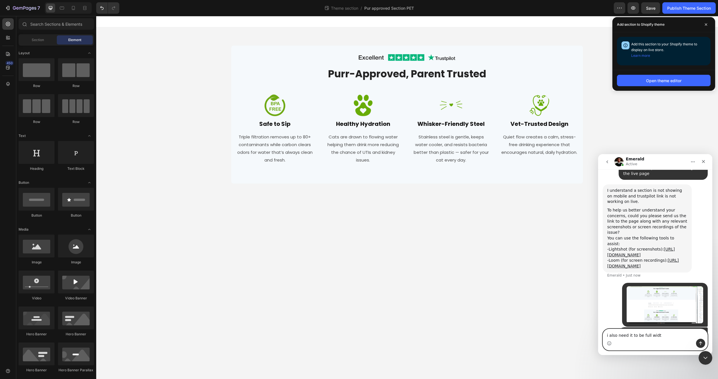
type textarea "i also need it to be full width"
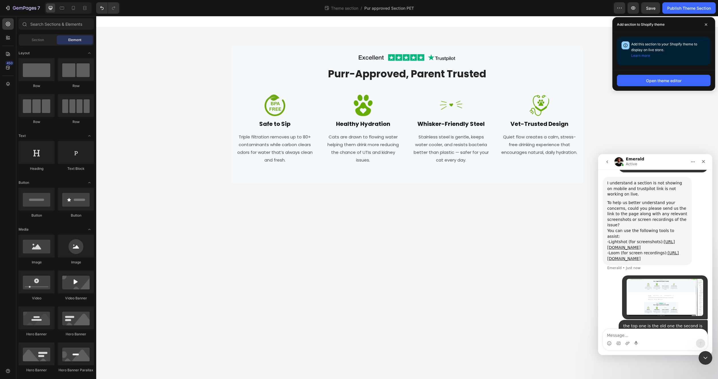
scroll to position [247, 0]
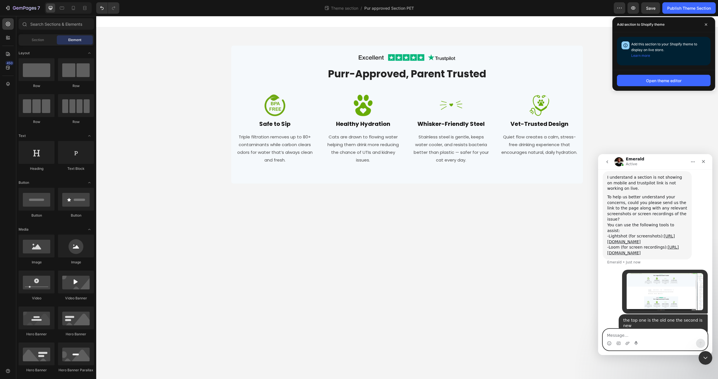
click at [367, 334] on textarea "Message…" at bounding box center [655, 334] width 104 height 10
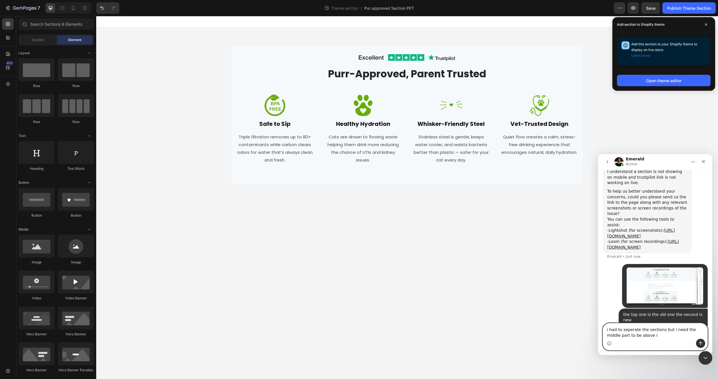
type textarea "i had to seperate the sections but i need the middle part to be above it"
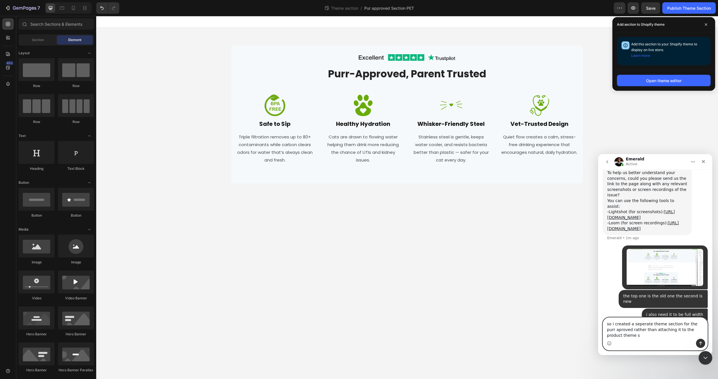
scroll to position [277, 0]
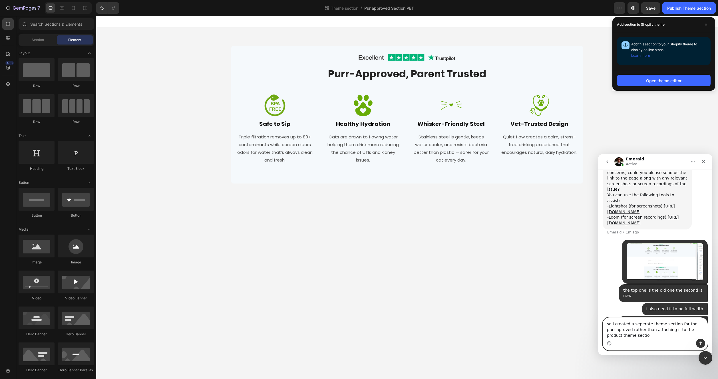
type textarea "so i created a seperate theme section for the purr aproved rather than attachin…"
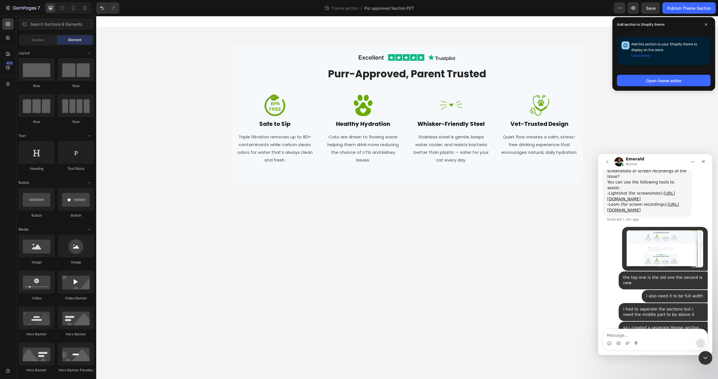
click at [213, 73] on div "Image Row Purr-Approved Parent Trusted Heading Row Image Safe to Sip Heading Tr…" at bounding box center [407, 105] width 622 height 156
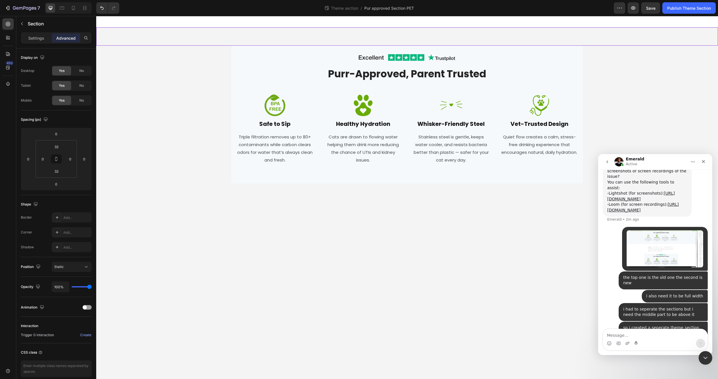
click at [186, 32] on div "Image Row Purr-Approved Parent Trusted Heading Row Image Safe to Sip Heading Tr…" at bounding box center [407, 36] width 622 height 18
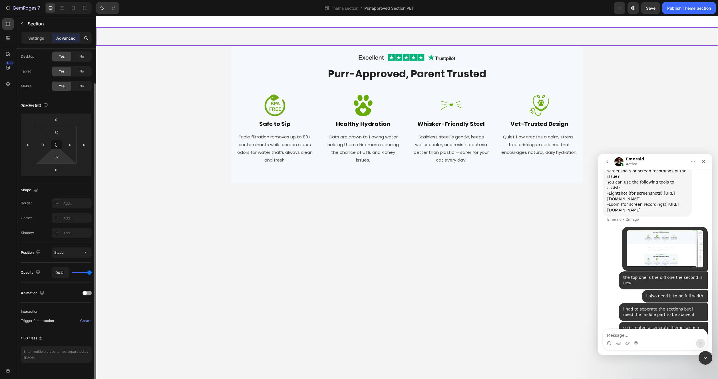
scroll to position [25, 0]
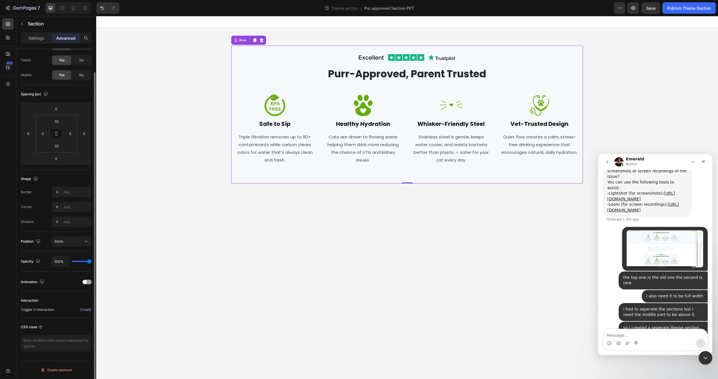
click at [234, 122] on div "Image Row Purr-Approved, Parent Trusted Heading Row Image Safe to Sip Heading T…" at bounding box center [407, 115] width 352 height 138
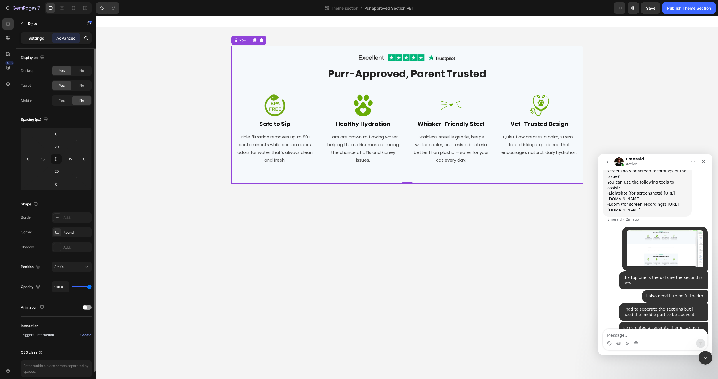
click at [30, 42] on div "Settings" at bounding box center [36, 37] width 29 height 9
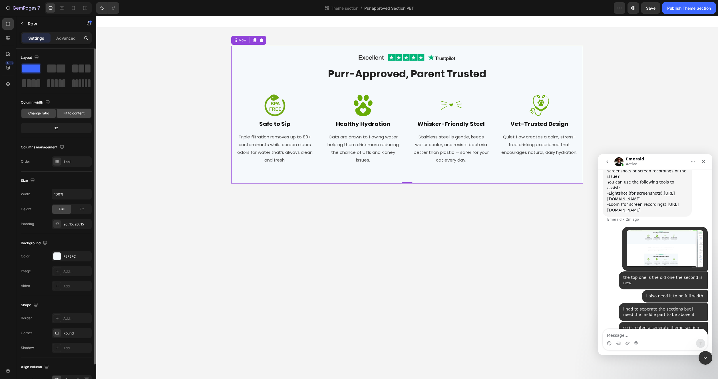
click at [69, 114] on span "Fit to content" at bounding box center [73, 113] width 21 height 5
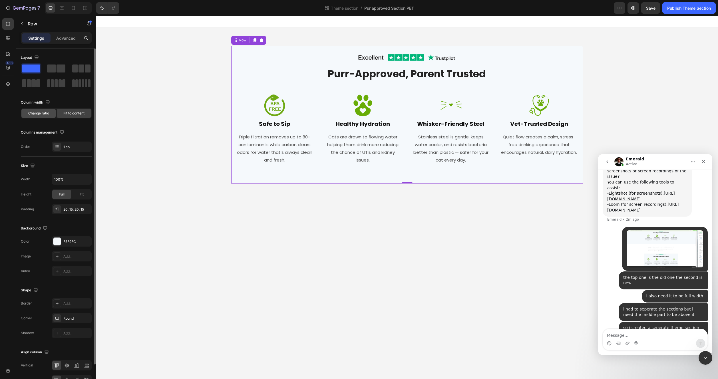
click at [39, 113] on span "Change ratio" at bounding box center [38, 113] width 21 height 5
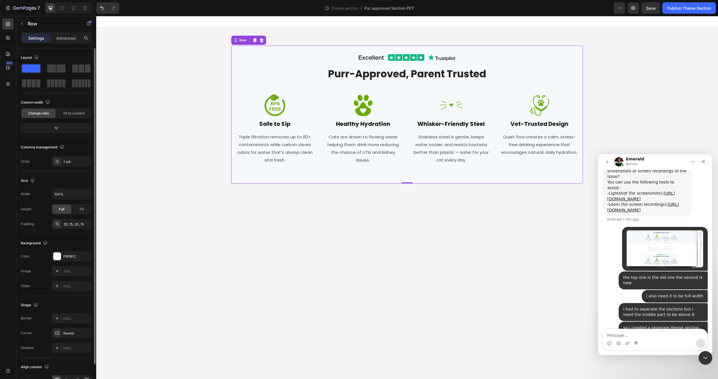
click at [57, 129] on div "12" at bounding box center [56, 128] width 69 height 8
drag, startPoint x: 62, startPoint y: 129, endPoint x: 61, endPoint y: 135, distance: 6.6
click at [57, 130] on div "12" at bounding box center [56, 128] width 69 height 8
click at [80, 212] on span "Fit" at bounding box center [82, 209] width 4 height 5
click at [63, 211] on span "Full" at bounding box center [62, 209] width 6 height 5
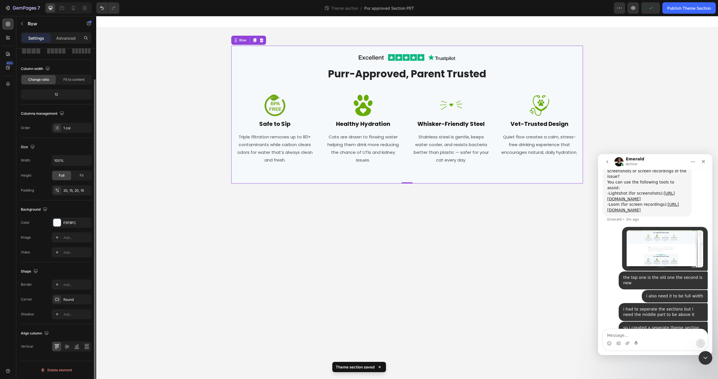
scroll to position [312, 0]
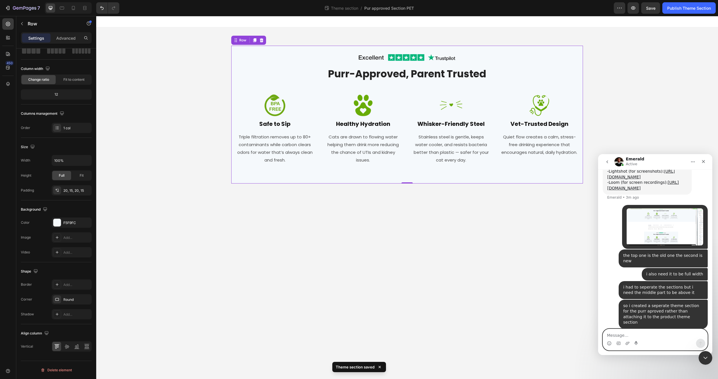
click at [367, 334] on textarea "Message…" at bounding box center [655, 334] width 104 height 10
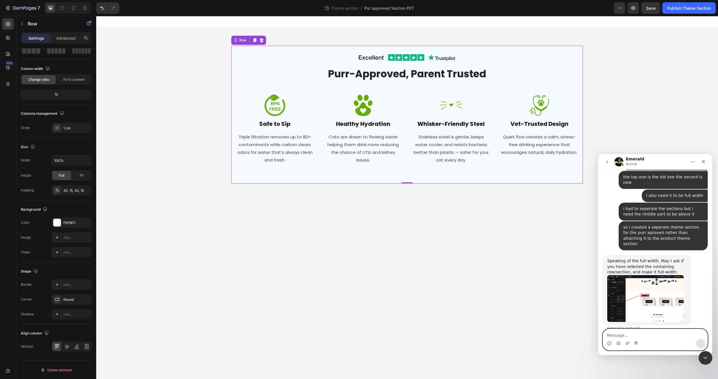
scroll to position [387, 0]
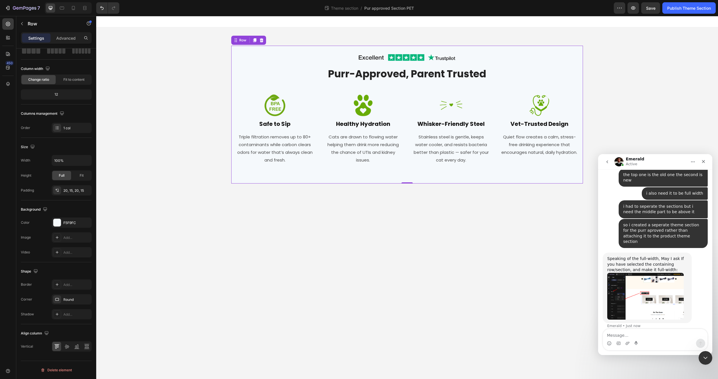
click at [367, 273] on img "Emerald says…" at bounding box center [645, 296] width 77 height 47
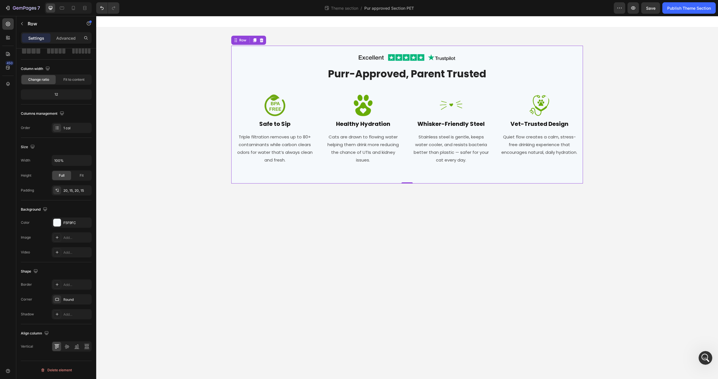
click at [221, 68] on div "Image Row Purr-Approved Parent Trusted Heading Row Image Safe to Sip Heading Tr…" at bounding box center [407, 105] width 622 height 156
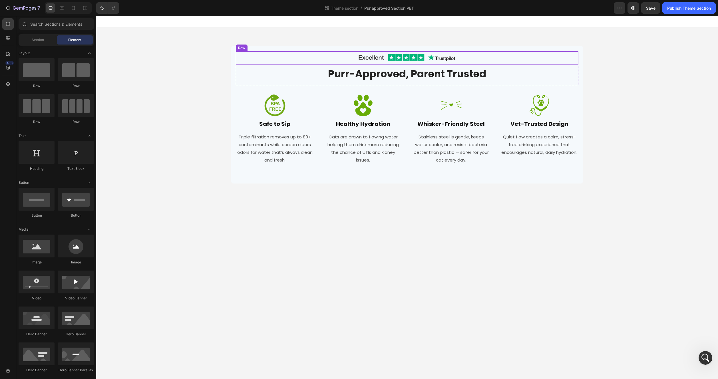
click at [240, 52] on div "Image Row" at bounding box center [407, 57] width 343 height 13
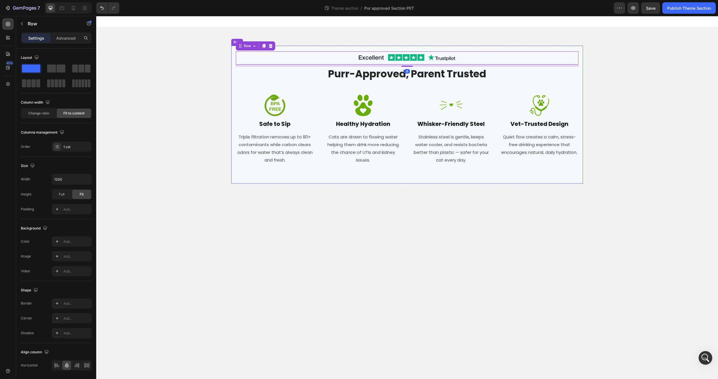
click at [234, 73] on div "Image Row 8 Purr-Approved, Parent Trusted Heading Row Image Safe to Sip Heading…" at bounding box center [407, 115] width 352 height 138
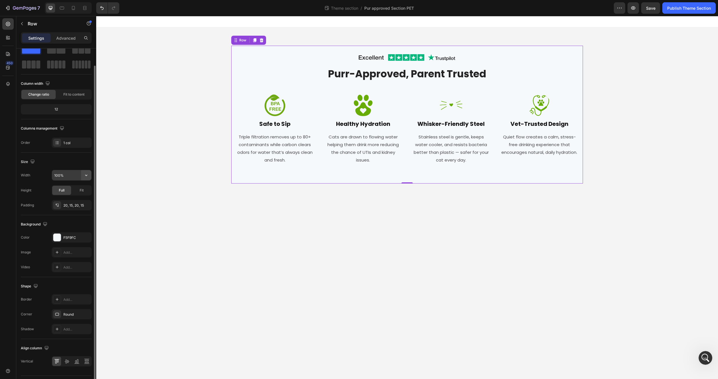
click at [83, 175] on icon "button" at bounding box center [86, 175] width 6 height 6
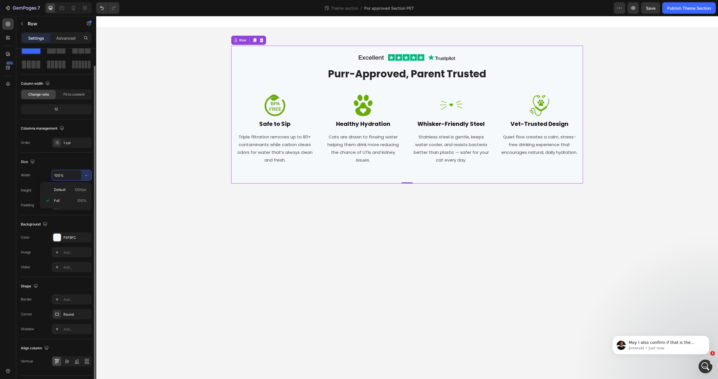
scroll to position [389, 0]
click at [367, 343] on p "May I also confirm if that is the section provided in the screenshot not displa…" at bounding box center [666, 343] width 74 height 6
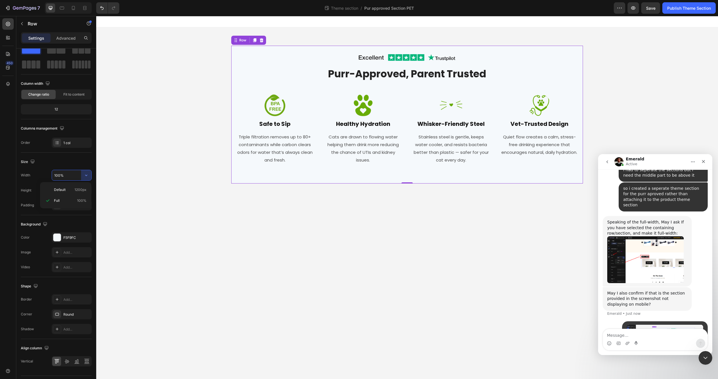
scroll to position [427, 0]
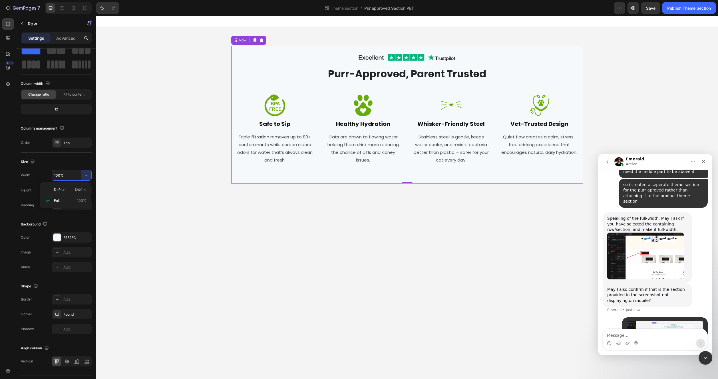
click at [367, 335] on textarea "Message…" at bounding box center [655, 334] width 104 height 10
type textarea "yes i have"
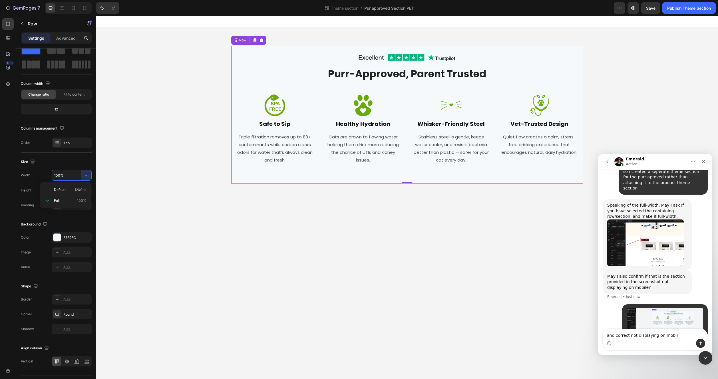
type textarea "and correct not displaying on mobile"
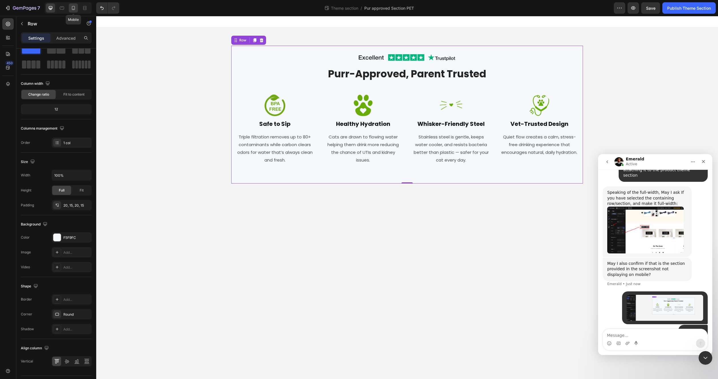
click at [72, 9] on icon at bounding box center [73, 8] width 3 height 4
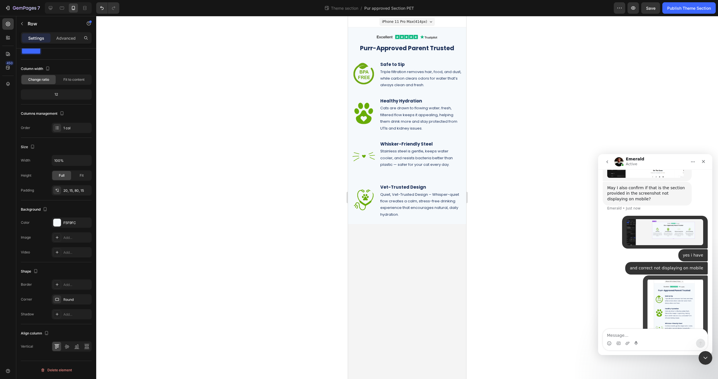
scroll to position [536, 0]
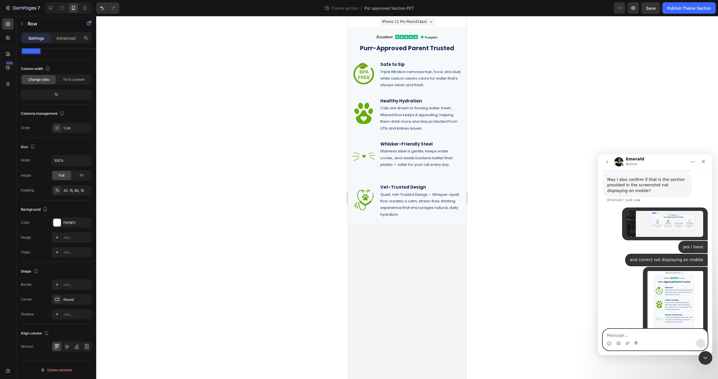
click at [367, 337] on textarea "Message…" at bounding box center [655, 334] width 104 height 10
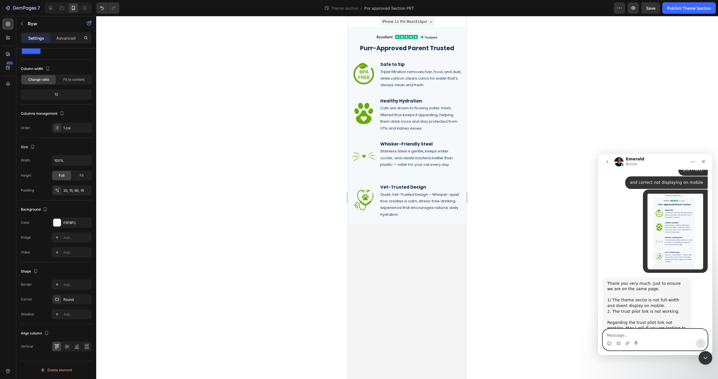
scroll to position [610, 0]
click at [367, 336] on textarea "Message…" at bounding box center [655, 334] width 104 height 10
type textarea "yes but the trust pilot link is working do not worry"
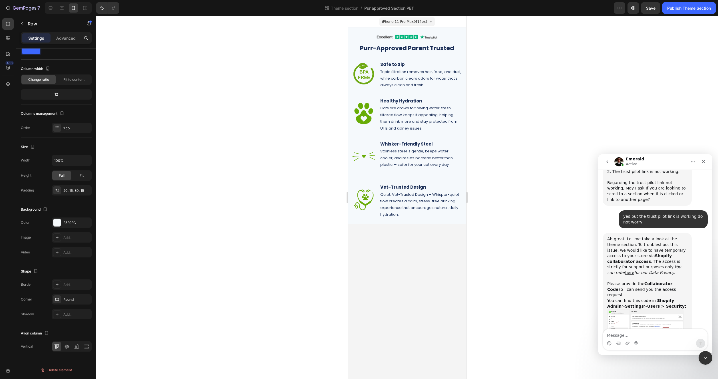
scroll to position [749, 0]
paste textarea "2128"
type textarea "2128"
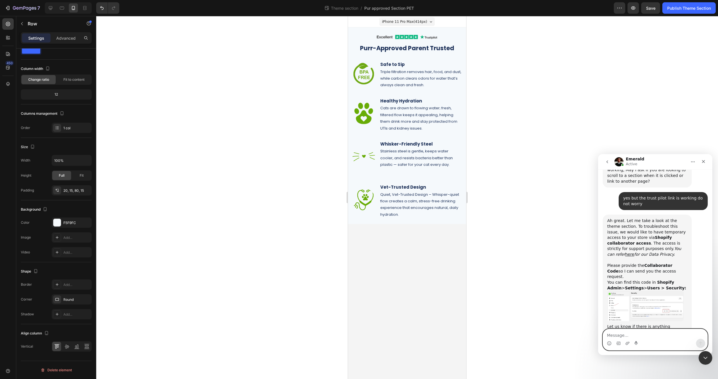
scroll to position [788, 0]
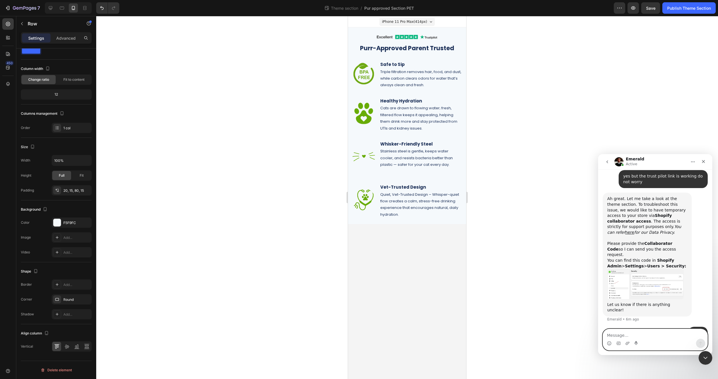
click at [367, 335] on textarea "Message…" at bounding box center [655, 334] width 104 height 10
click at [367, 337] on textarea "Message…" at bounding box center [655, 334] width 104 height 10
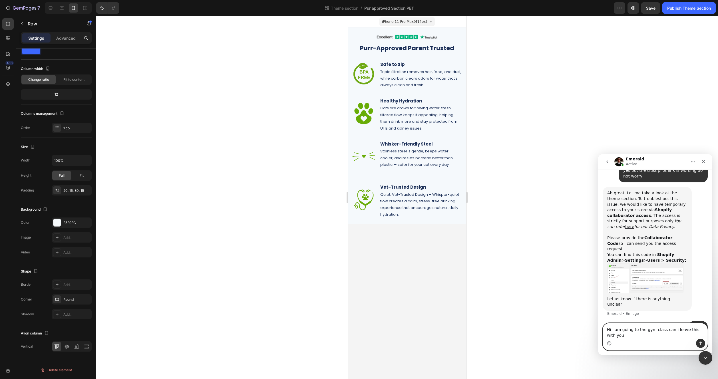
type textarea "Hi i am going to the gym class can i leave this with you?"
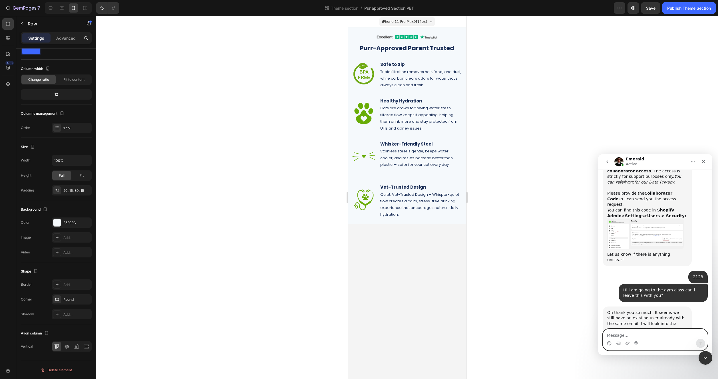
scroll to position [841, 0]
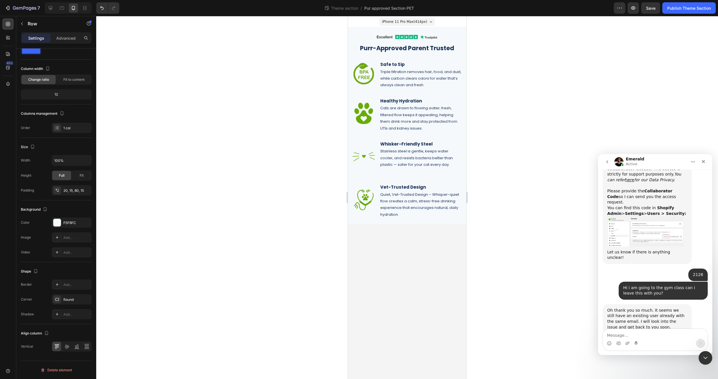
click at [367, 61] on div at bounding box center [407, 197] width 622 height 363
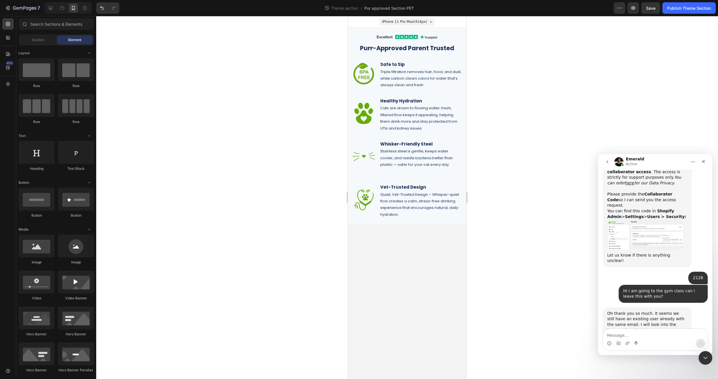
scroll to position [837, 0]
click at [367, 335] on textarea "Message…" at bounding box center [655, 334] width 104 height 10
type textarea "thanks"
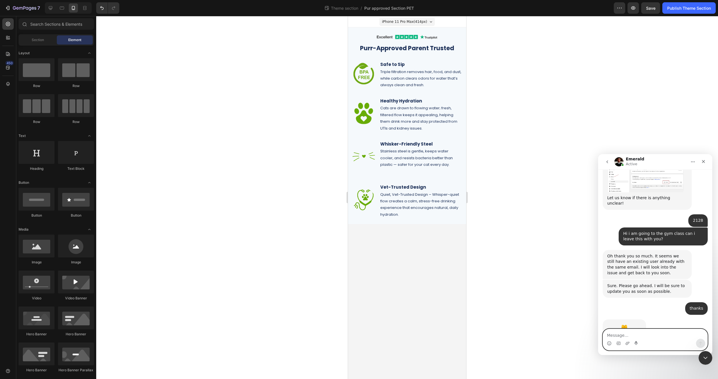
scroll to position [897, 0]
